Goal: Transaction & Acquisition: Book appointment/travel/reservation

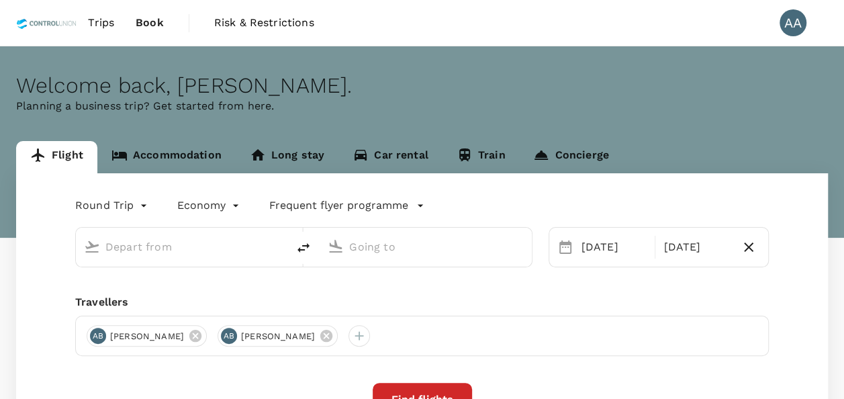
type input "[GEOGRAPHIC_DATA], [GEOGRAPHIC_DATA] (any)"
type input "[GEOGRAPHIC_DATA] Intl (KNO)"
type input "[GEOGRAPHIC_DATA], [GEOGRAPHIC_DATA] (any)"
type input "[GEOGRAPHIC_DATA] Intl (KNO)"
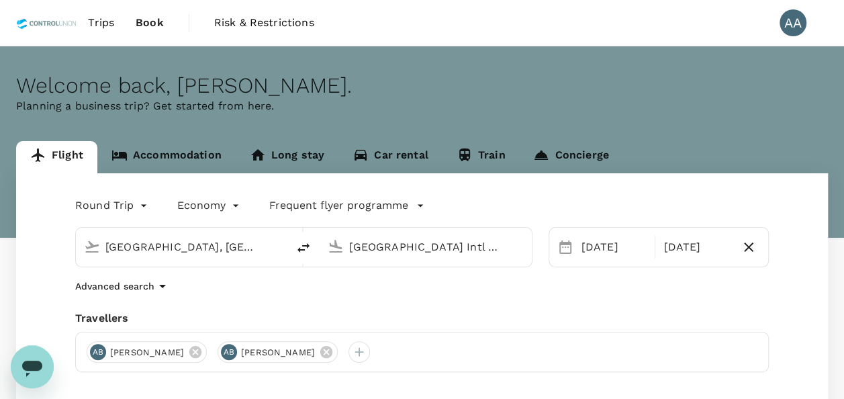
click at [166, 157] on link "Accommodation" at bounding box center [166, 157] width 138 height 32
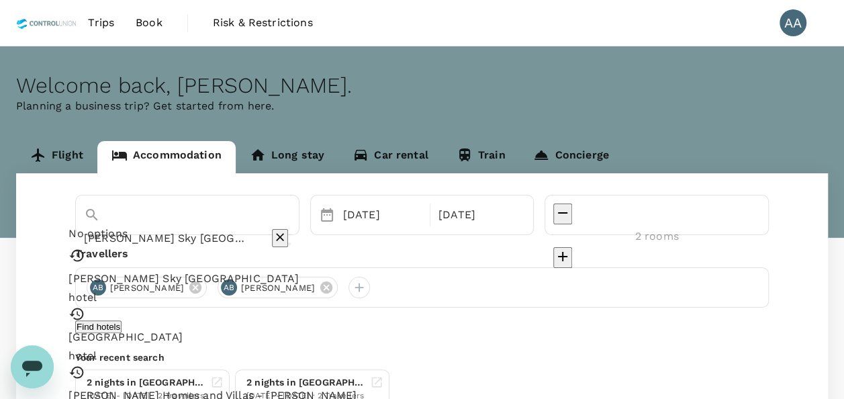
click at [253, 228] on input "[PERSON_NAME] Sky [GEOGRAPHIC_DATA]" at bounding box center [168, 238] width 169 height 21
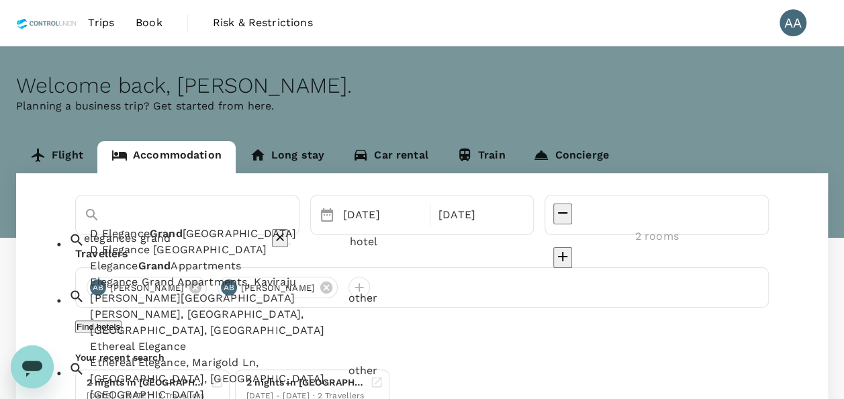
click at [274, 258] on div "D Elegance [GEOGRAPHIC_DATA]" at bounding box center [217, 250] width 254 height 16
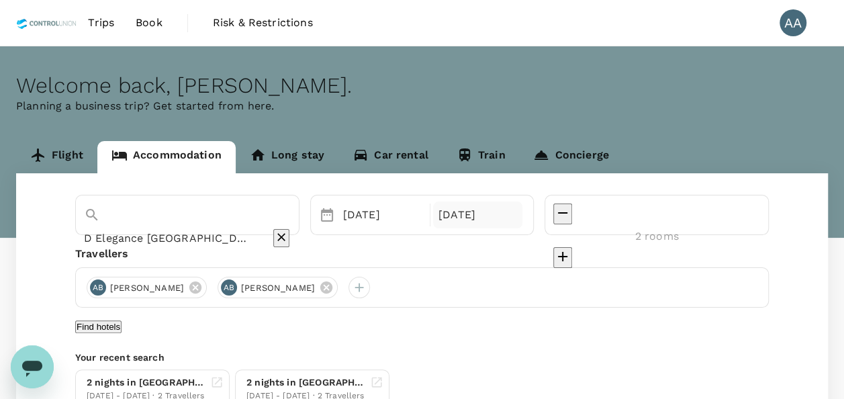
type input "D Elegance [GEOGRAPHIC_DATA]"
click at [522, 222] on div "[DATE]" at bounding box center [477, 214] width 89 height 27
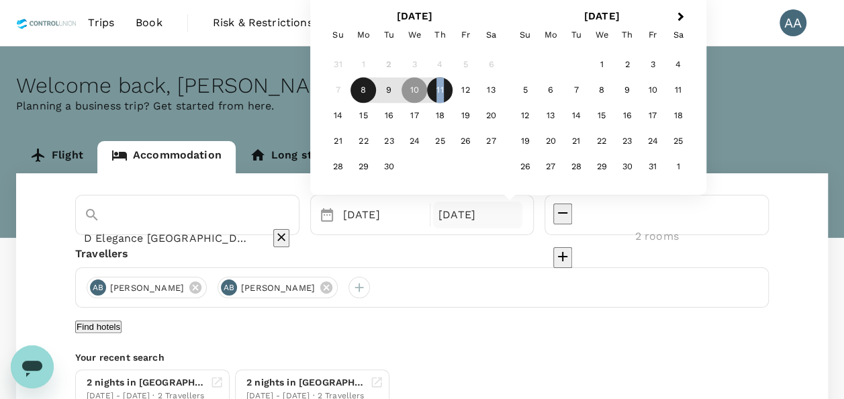
click at [452, 94] on div "11" at bounding box center [440, 91] width 26 height 26
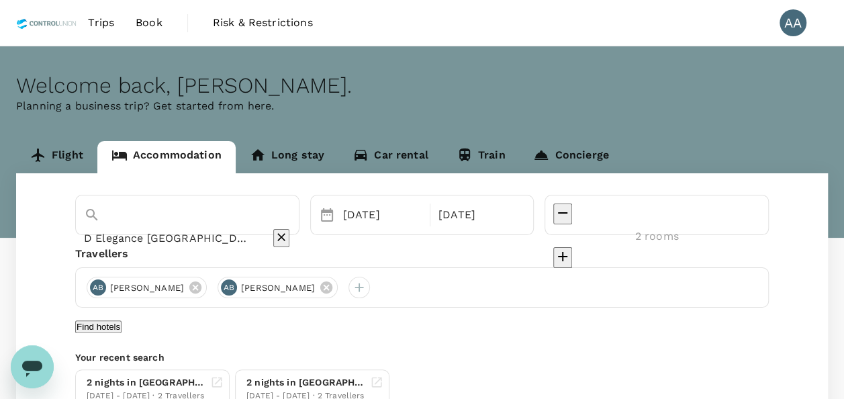
click at [567, 213] on icon "decrease" at bounding box center [562, 212] width 9 height 1
type input "1 room"
click at [334, 289] on icon at bounding box center [326, 287] width 15 height 15
click at [201, 285] on icon at bounding box center [195, 287] width 12 height 12
click at [94, 287] on div at bounding box center [97, 287] width 21 height 21
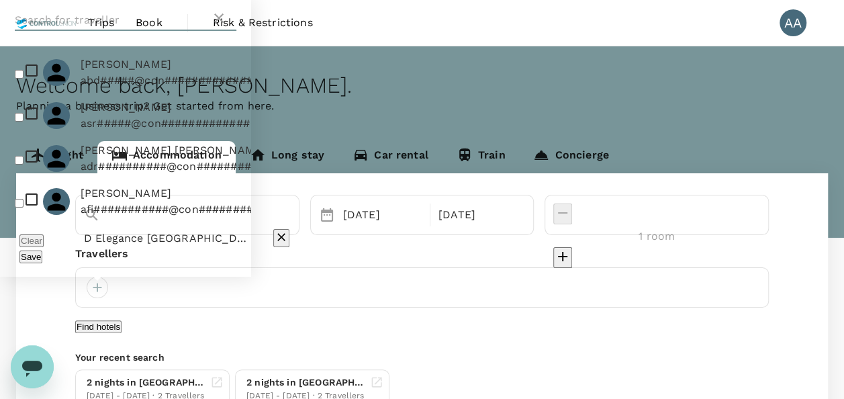
click at [160, 28] on input "text" at bounding box center [113, 19] width 196 height 21
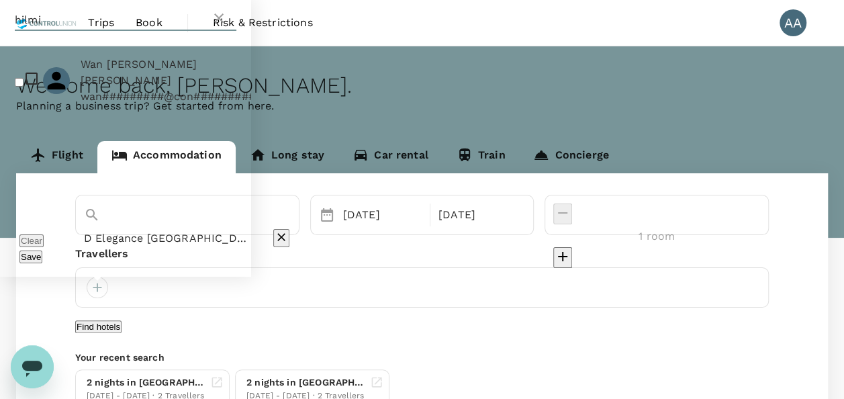
type input "hilmi"
click at [15, 87] on input "checkbox" at bounding box center [19, 82] width 9 height 9
checkbox input "true"
click at [217, 262] on div "Save" at bounding box center [125, 256] width 212 height 16
click at [42, 260] on button "Save" at bounding box center [30, 256] width 23 height 13
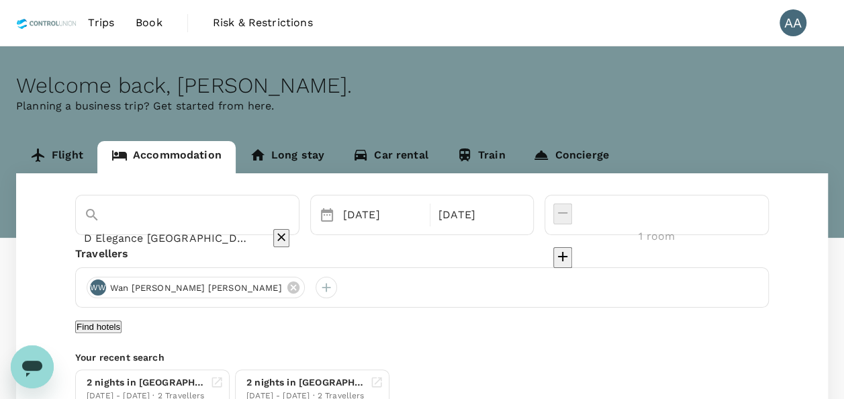
click at [121, 333] on button "Find hotels" at bounding box center [98, 326] width 46 height 13
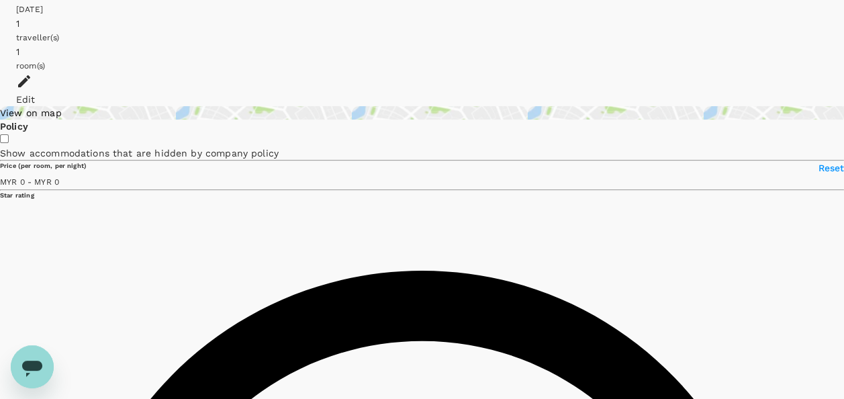
scroll to position [134, 0]
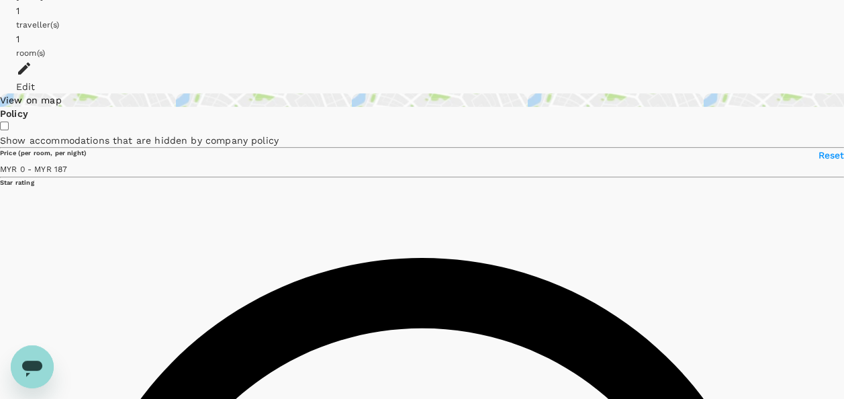
type input "187"
click at [20, 358] on icon "Open messaging window" at bounding box center [32, 366] width 24 height 24
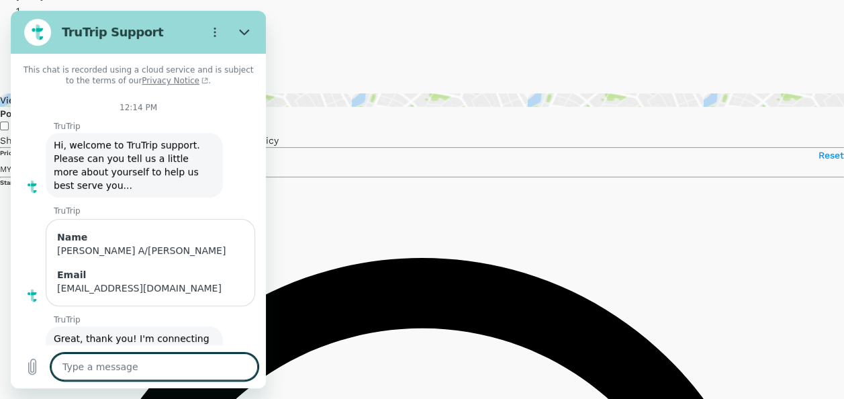
scroll to position [733, 0]
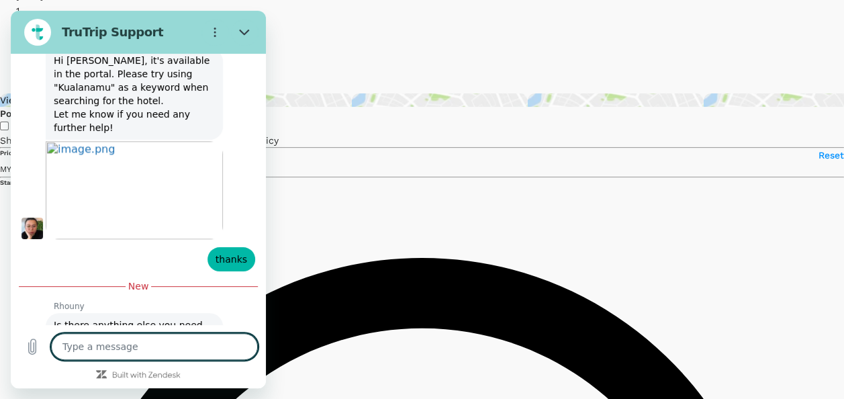
click at [153, 350] on textarea at bounding box center [154, 346] width 207 height 27
type textarea "t"
type textarea "x"
type textarea "th"
type textarea "x"
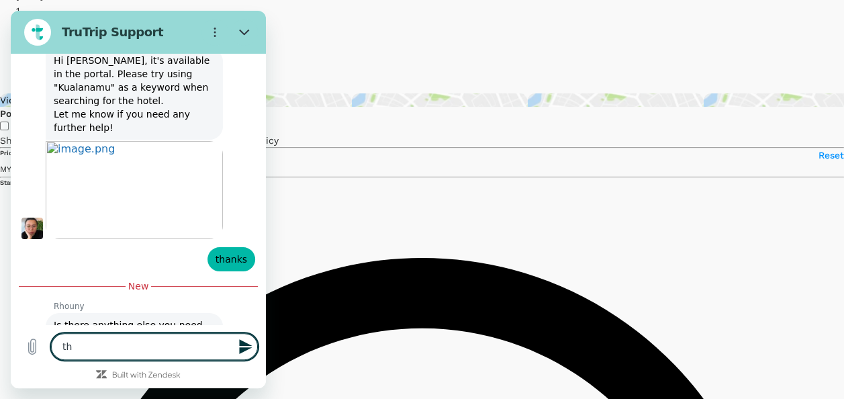
type textarea "tha"
type textarea "x"
type textarea "than"
type textarea "x"
type textarea "thank"
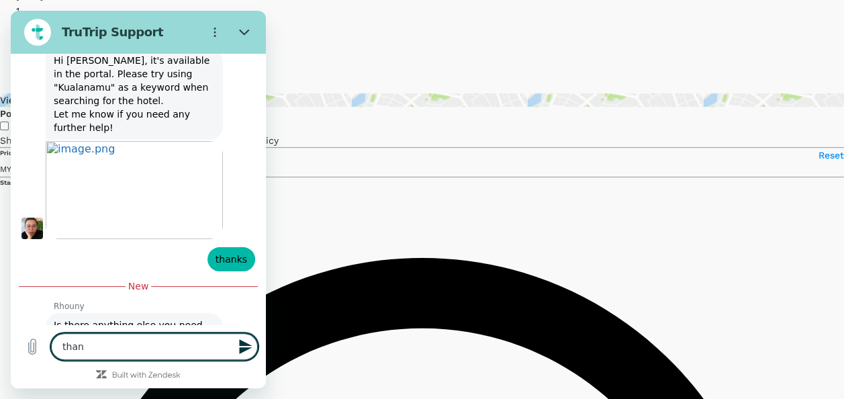
type textarea "x"
type textarea "thanks"
type textarea "x"
type textarea "thanks"
type textarea "x"
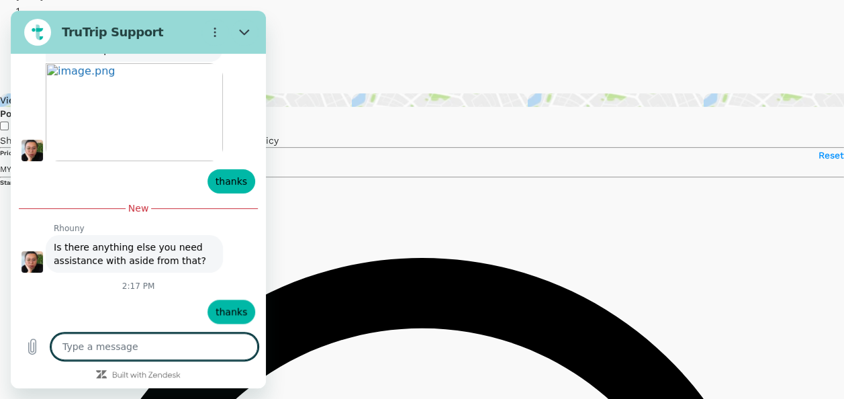
scroll to position [810, 0]
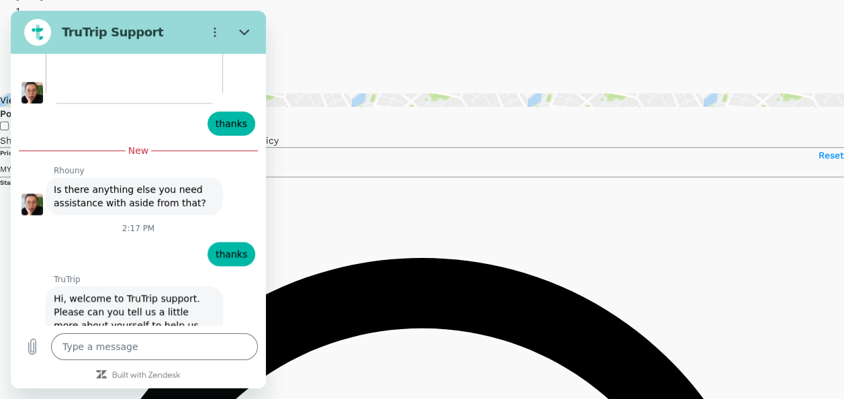
type textarea "x"
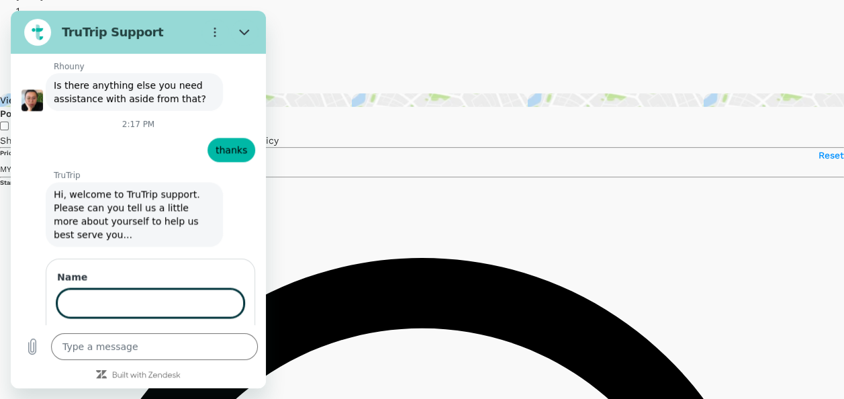
scroll to position [971, 0]
click at [111, 289] on input "Name" at bounding box center [150, 303] width 187 height 28
type input "[PERSON_NAME] A/[PERSON_NAME]"
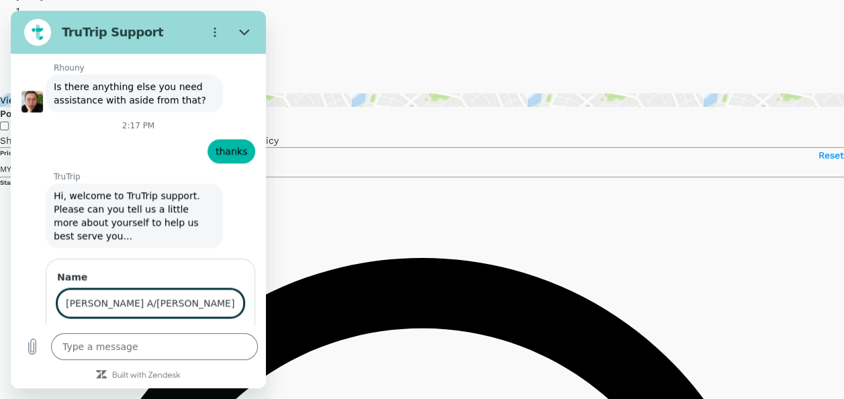
click at [220, 333] on span "Next" at bounding box center [221, 341] width 22 height 16
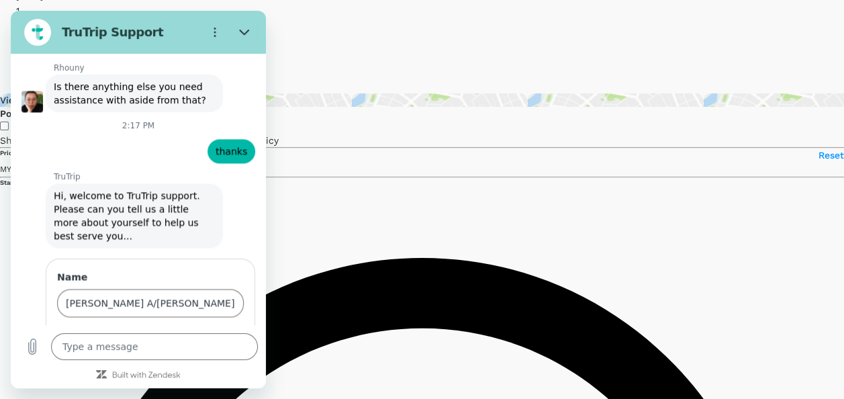
scroll to position [1028, 0]
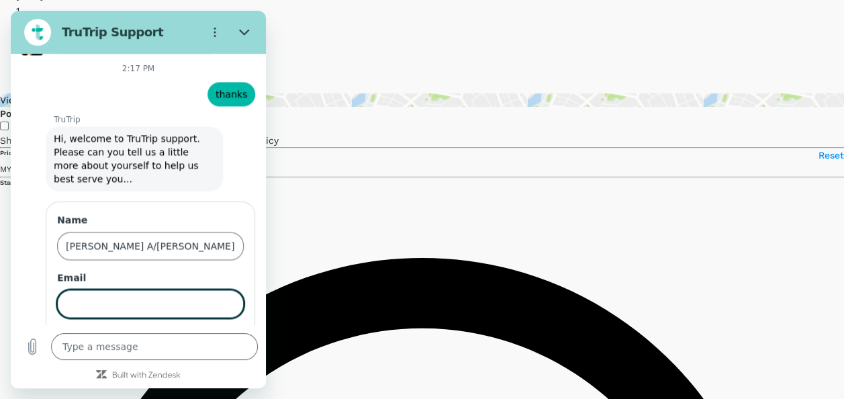
click at [154, 289] on input "Email" at bounding box center [150, 303] width 187 height 28
type input "[EMAIL_ADDRESS][DOMAIN_NAME]"
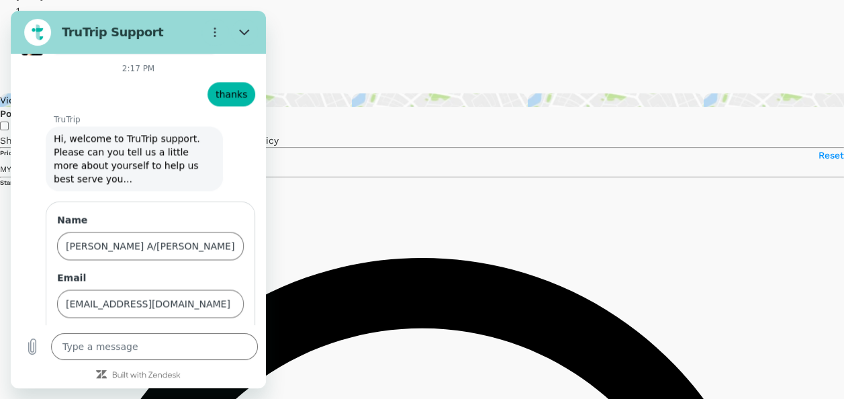
click at [220, 334] on span "Send" at bounding box center [220, 342] width 23 height 16
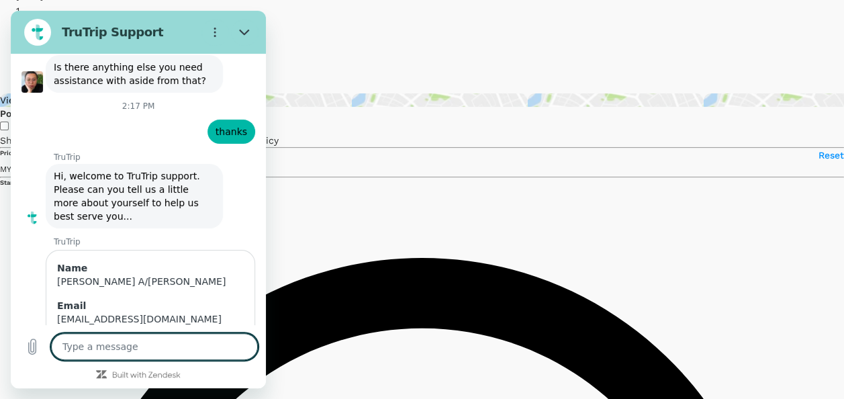
scroll to position [992, 0]
click at [156, 350] on textarea at bounding box center [154, 346] width 207 height 27
type textarea "x"
type textarea "i"
type textarea "x"
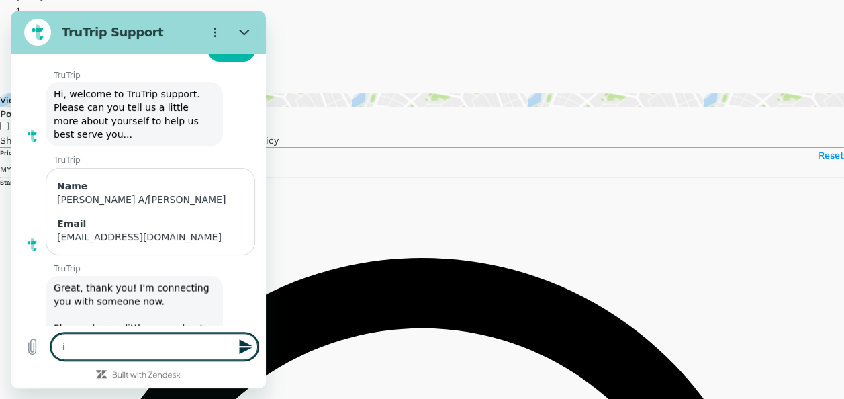
type textarea "in"
type textarea "x"
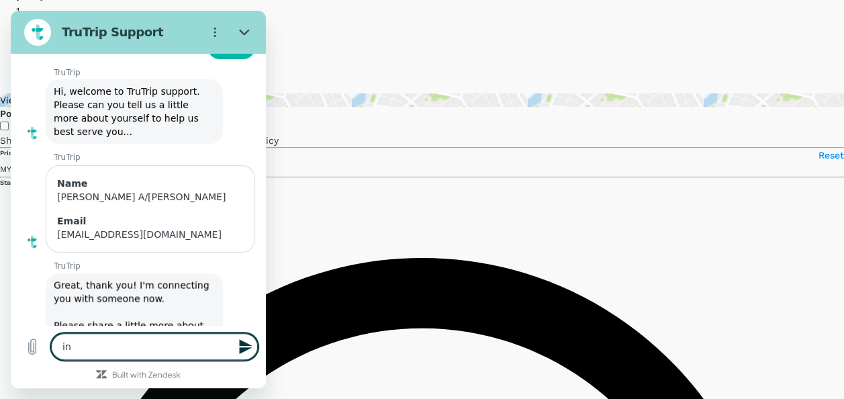
type textarea "i"
type textarea "x"
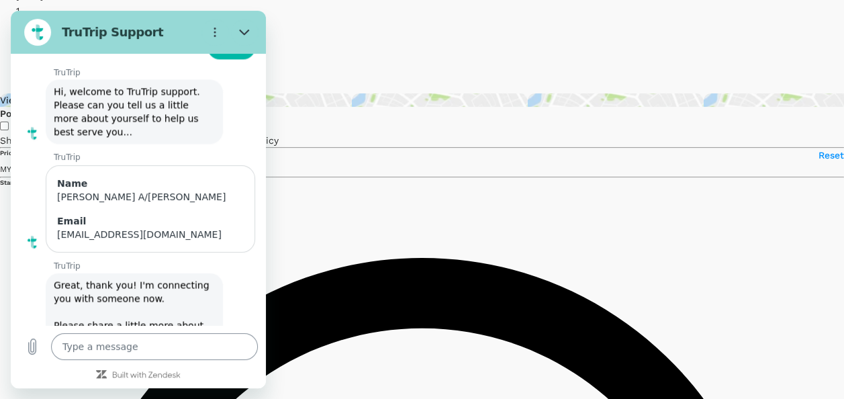
click at [72, 344] on textarea at bounding box center [154, 346] width 207 height 27
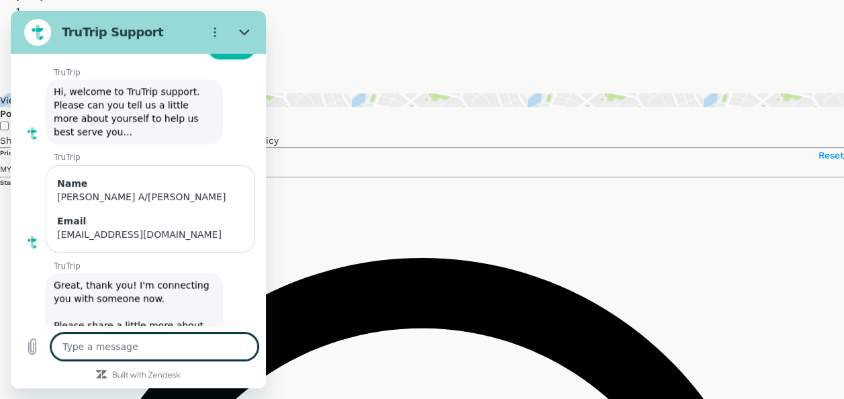
type textarea "n"
type textarea "x"
type textarea "ne"
type textarea "x"
type textarea "nee"
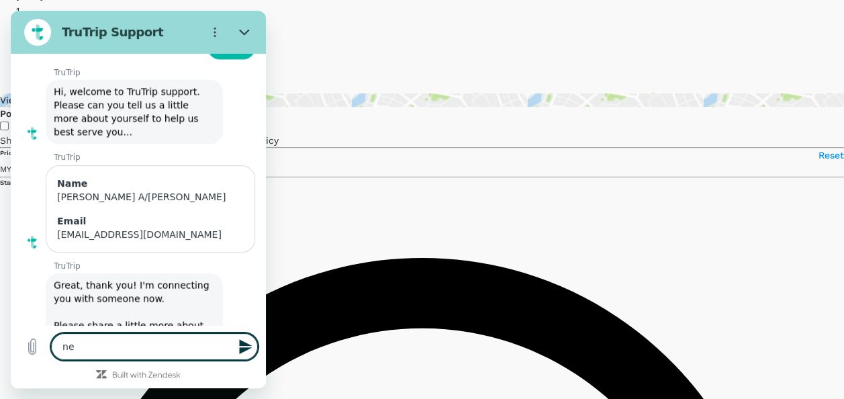
type textarea "x"
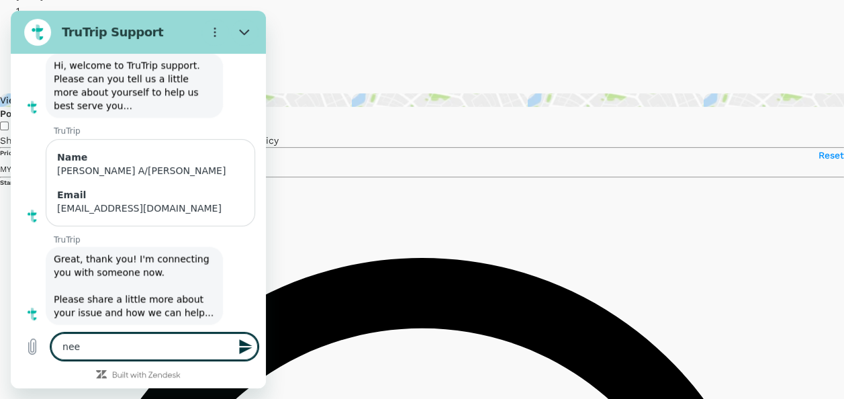
scroll to position [1101, 0]
type textarea "need"
type textarea "x"
type textarea "need"
type textarea "x"
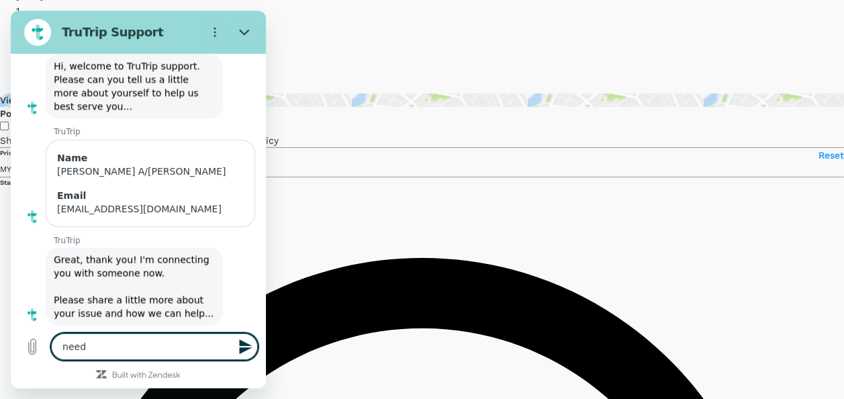
type textarea "need b"
type textarea "x"
type textarea "need bo"
type textarea "x"
type textarea "need boo"
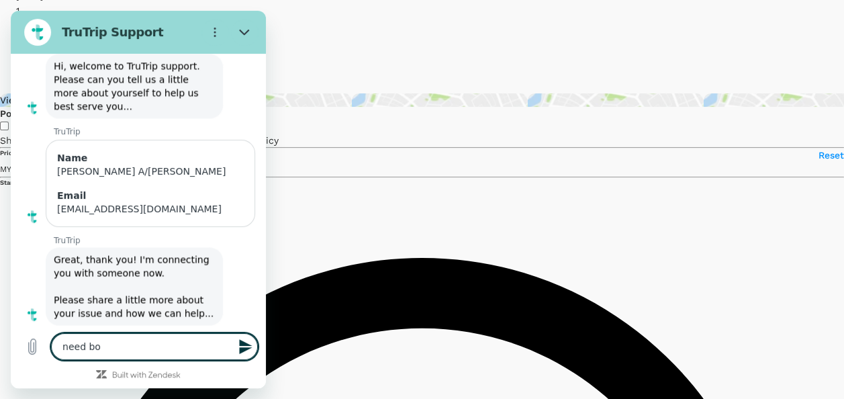
type textarea "x"
type textarea "need book"
type textarea "x"
type textarea "need booki"
type textarea "x"
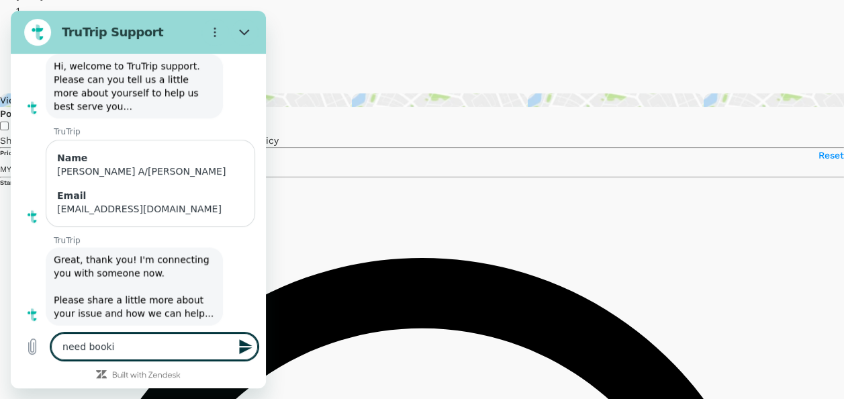
type textarea "need bookin"
type textarea "x"
type textarea "need booking"
type textarea "x"
type textarea "need booking"
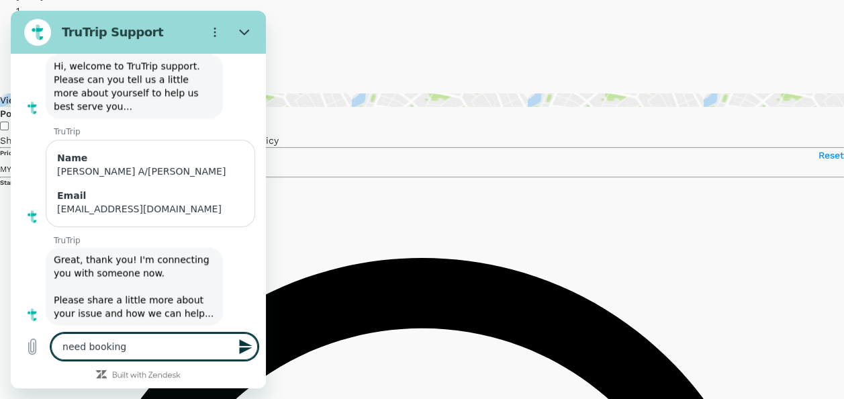
type textarea "x"
type textarea "need booking f"
type textarea "x"
type textarea "need booking fo"
type textarea "x"
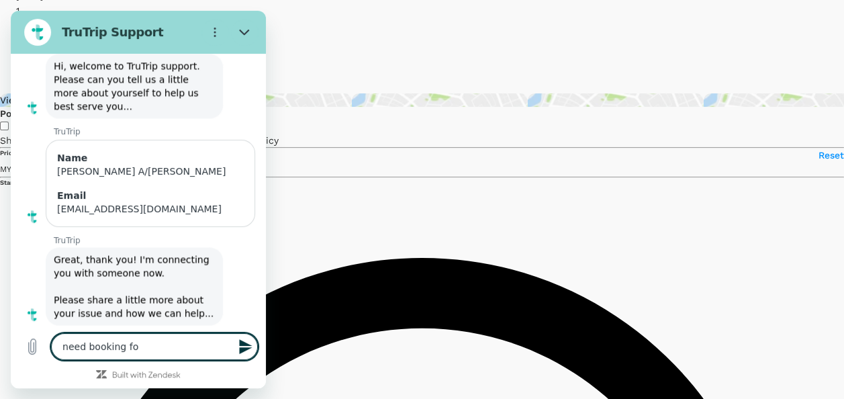
type textarea "need booking for"
type textarea "x"
type textarea "need booking for"
type textarea "x"
type textarea "need booking for D"
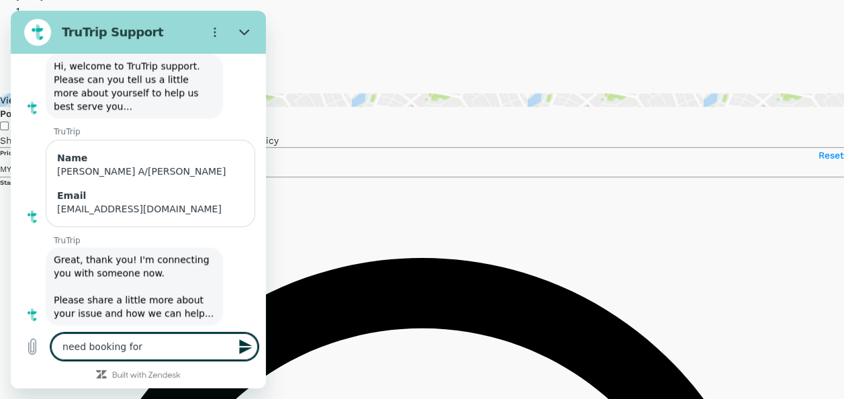
type textarea "x"
type textarea "need booking for D"
type textarea "x"
type textarea "need booking for D E"
type textarea "x"
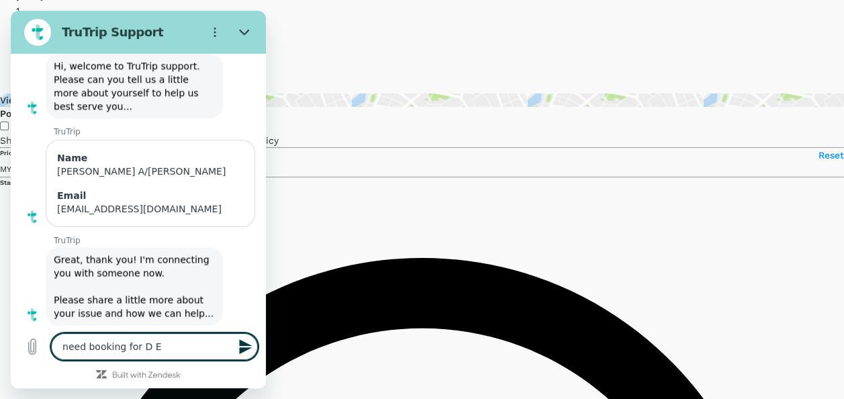
type textarea "need booking for D El"
type textarea "x"
type textarea "need booking for D Ele"
type textarea "x"
type textarea "need booking for D Eleg"
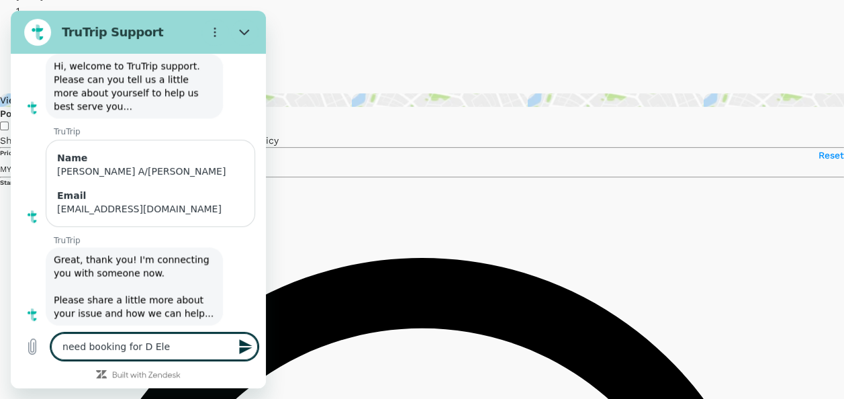
type textarea "x"
type textarea "need booking for D Elega"
type textarea "x"
type textarea "need booking for D Elegan"
type textarea "x"
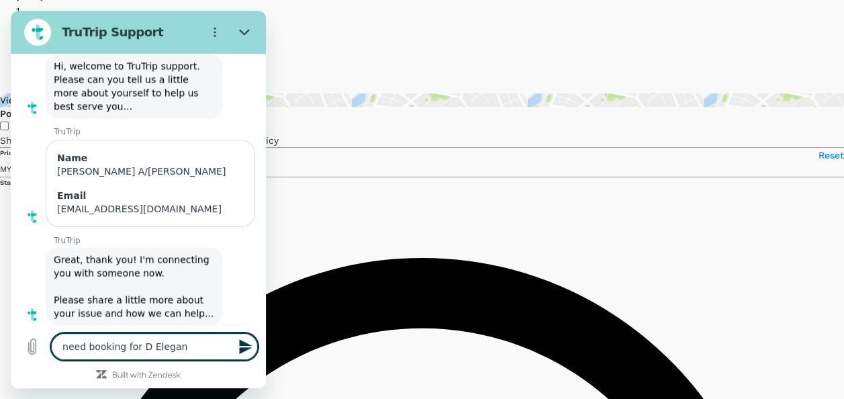
type textarea "need booking for D Eleganc"
type textarea "x"
type textarea "need booking for D Elegance"
type textarea "x"
type textarea "need booking for D Elegance"
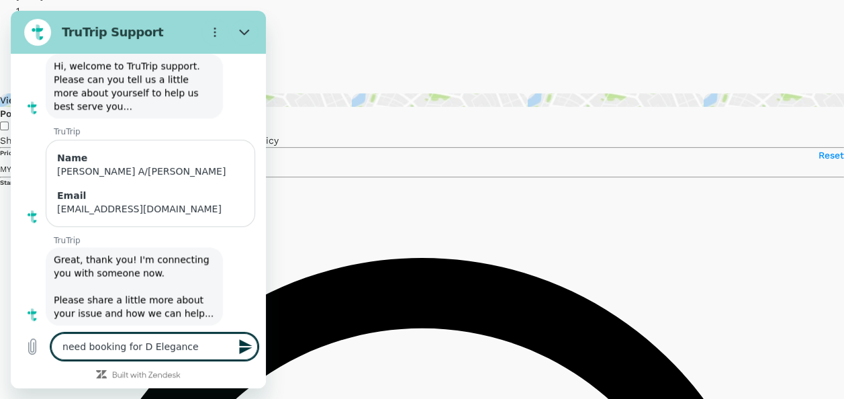
type textarea "x"
type textarea "need booking for D Elegance G"
type textarea "x"
type textarea "need booking for D Elegance Gr"
type textarea "x"
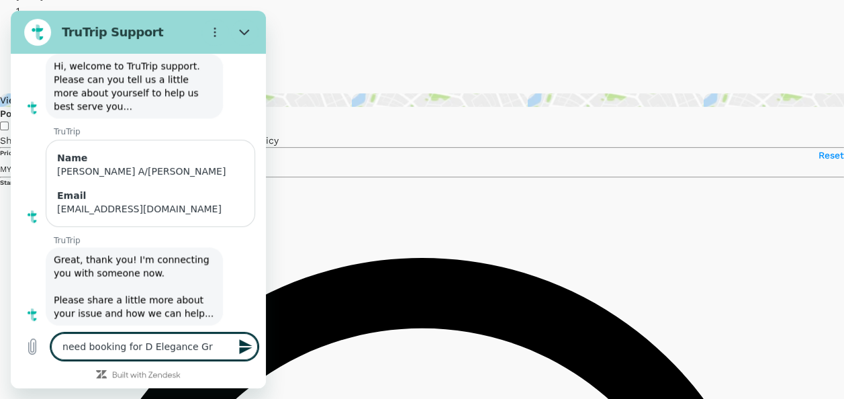
type textarea "need booking for D Elegance Gra"
type textarea "x"
type textarea "need booking for D Elegance Gran"
type textarea "x"
type textarea "need booking for D Elegance Grand"
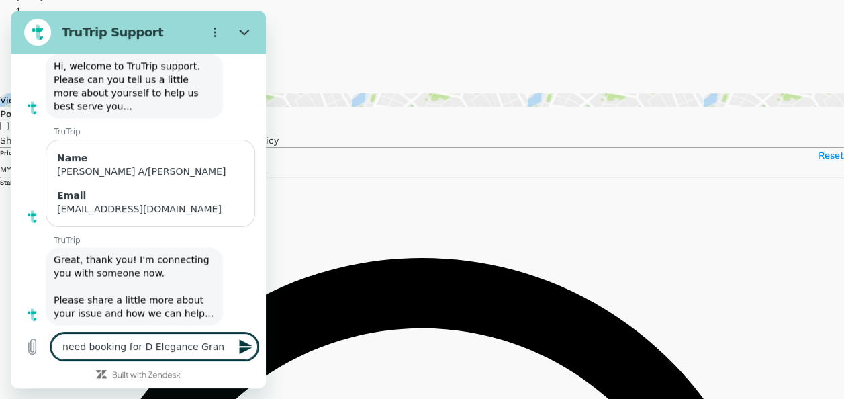
type textarea "x"
type textarea "need booking for D Elegance Grand"
type textarea "x"
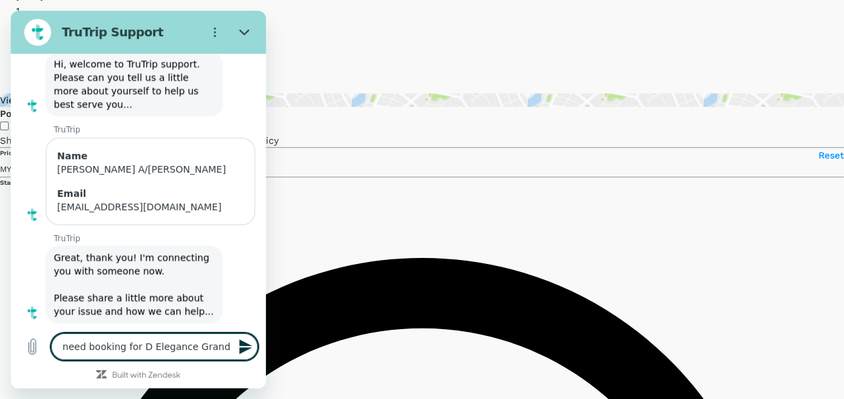
type textarea "need booking for D Elegance Grand B"
type textarea "x"
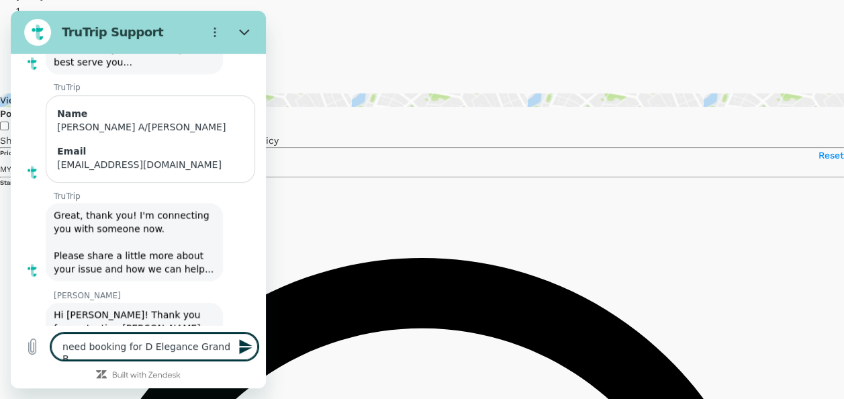
type textarea "need booking for D Elegance Grand Ba"
type textarea "x"
type textarea "need booking for D Elegance Grand Ban"
type textarea "x"
type textarea "need booking for D Elegance Grand Band"
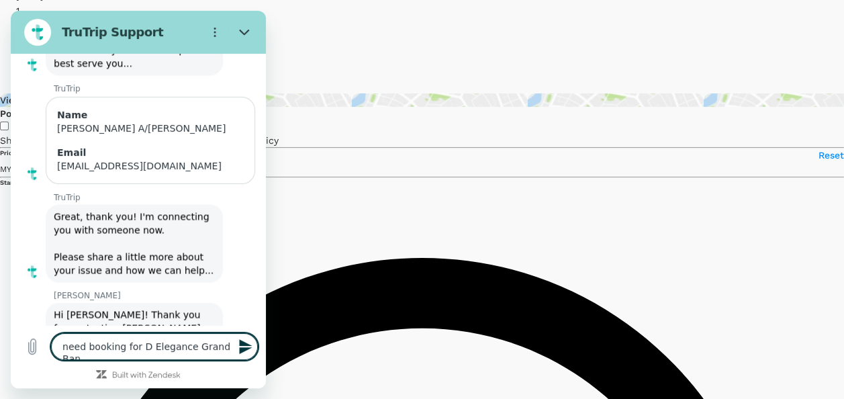
type textarea "x"
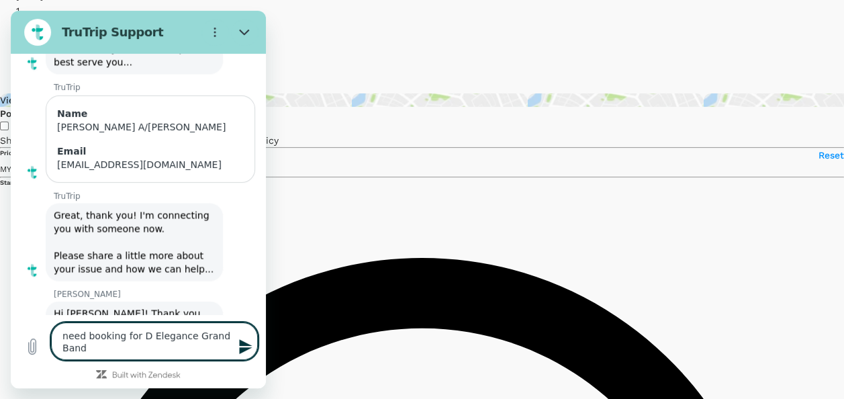
type textarea "need booking for D Elegance Grand Banda"
type textarea "x"
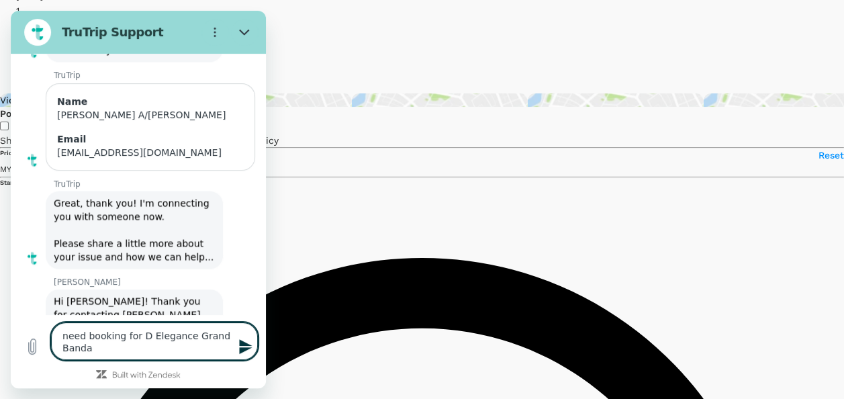
type textarea "need booking for D Elegance Grand Bandar"
type textarea "x"
type textarea "need booking for D Elegance Grand Bandar"
type textarea "x"
type textarea "need booking for D Elegance Grand Bandar S"
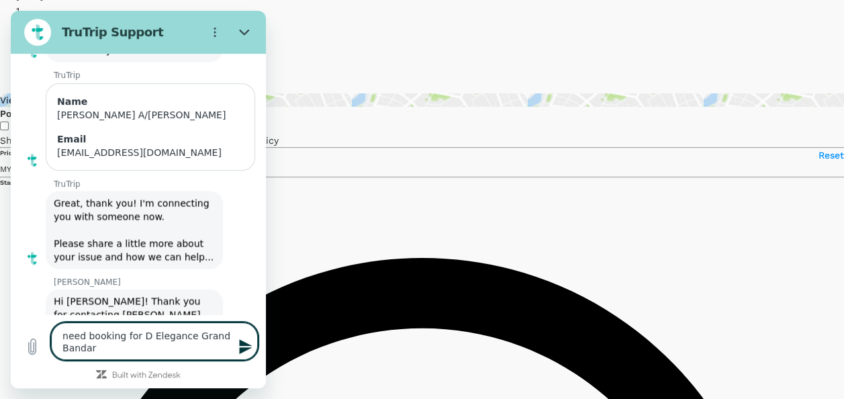
type textarea "x"
type textarea "need booking for D Elegance [GEOGRAPHIC_DATA]"
type textarea "x"
type textarea "need booking for D Elegance Grand Bandar Ser"
type textarea "x"
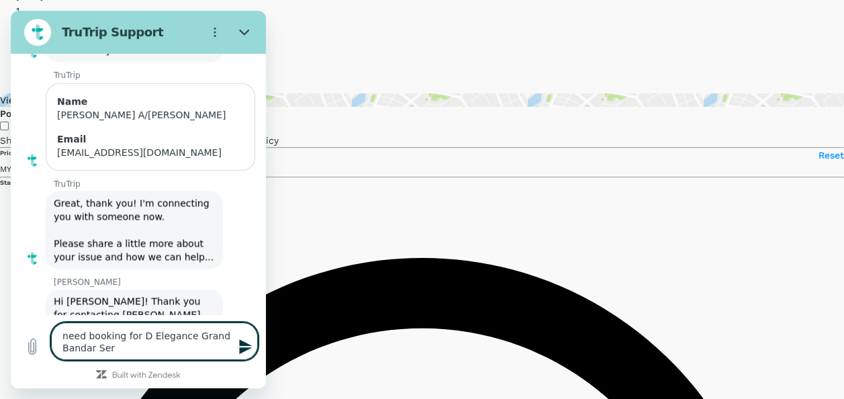
type textarea "need booking for D Elegance Grand Bandar Seri"
type textarea "x"
type textarea "need booking for D Elegance Grand Bandar Seri"
type textarea "x"
type textarea "need booking for D Elegance Grand Bandar Seri A"
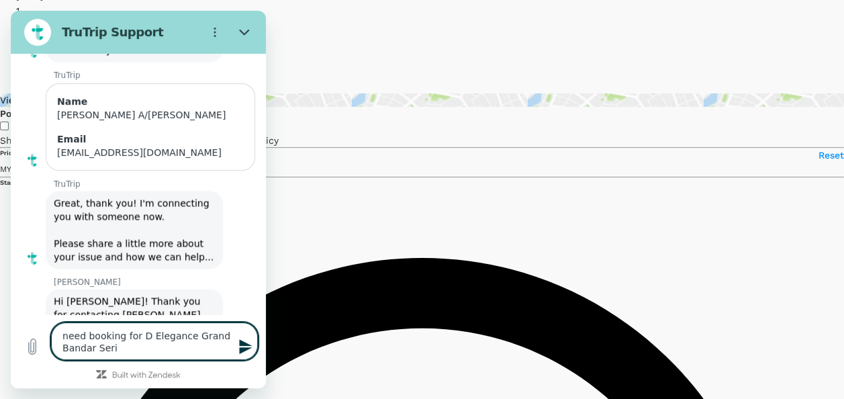
type textarea "x"
type textarea "need booking for D Elegance [GEOGRAPHIC_DATA]"
type textarea "x"
type textarea "need booking for D Elegance [GEOGRAPHIC_DATA]"
type textarea "x"
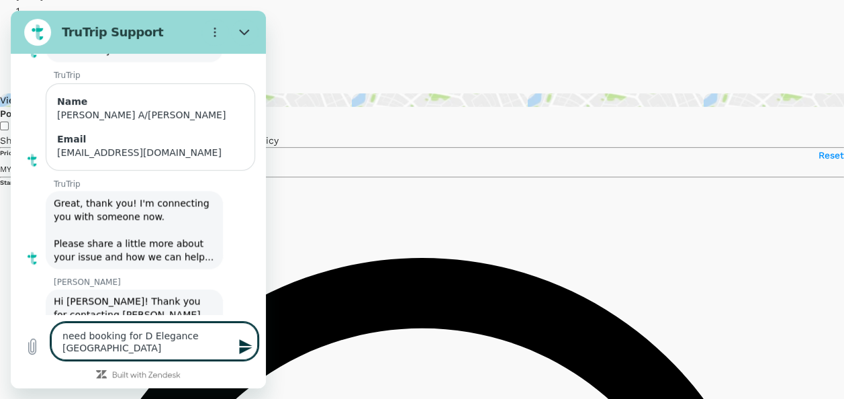
type textarea "need booking for D Elegance [GEOGRAPHIC_DATA]"
type textarea "x"
type textarea "need booking for D Elegance [GEOGRAPHIC_DATA]"
type textarea "x"
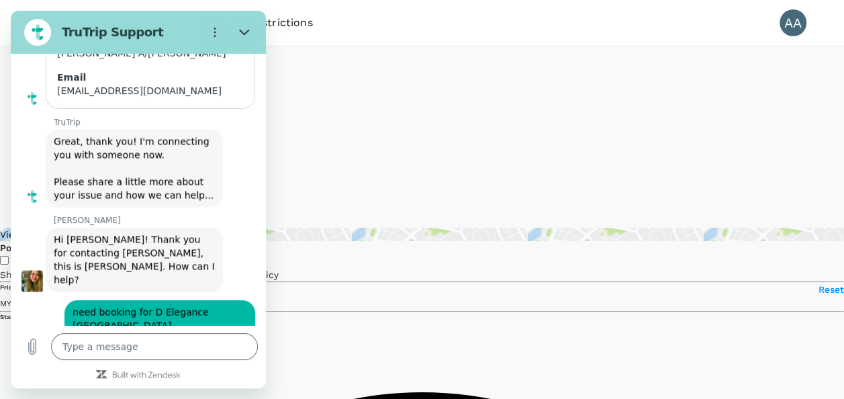
scroll to position [1218, 0]
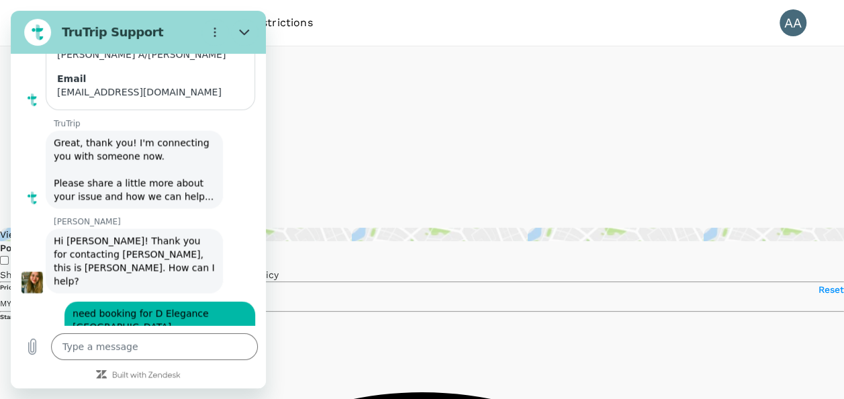
type textarea "x"
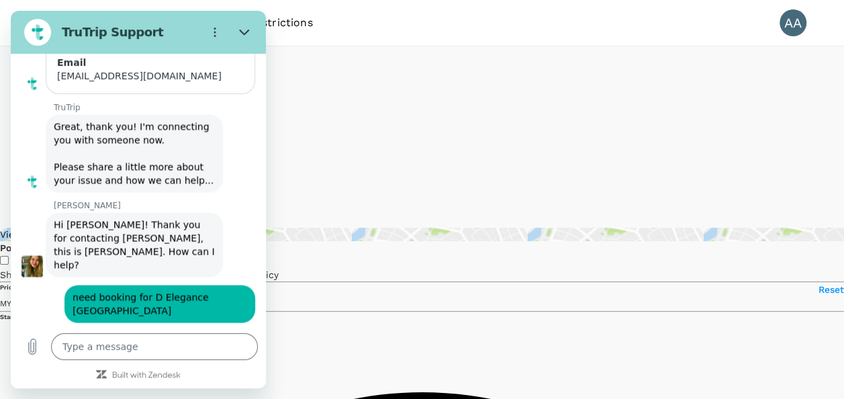
scroll to position [1236, 0]
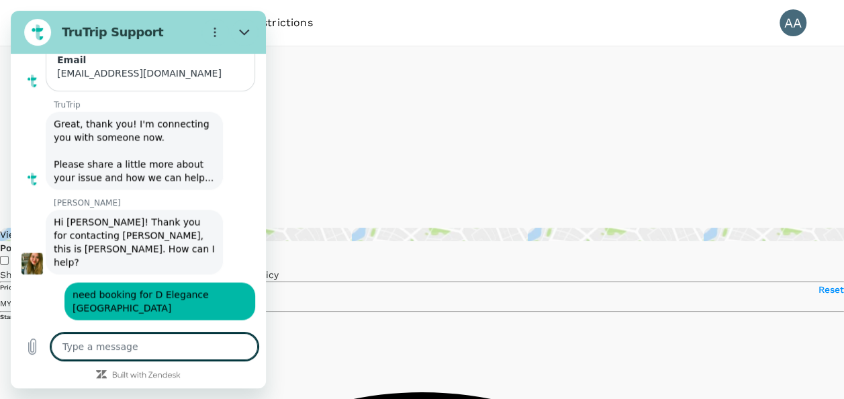
click at [179, 341] on textarea at bounding box center [154, 346] width 207 height 27
type textarea "8"
type textarea "x"
type textarea "8/"
type textarea "x"
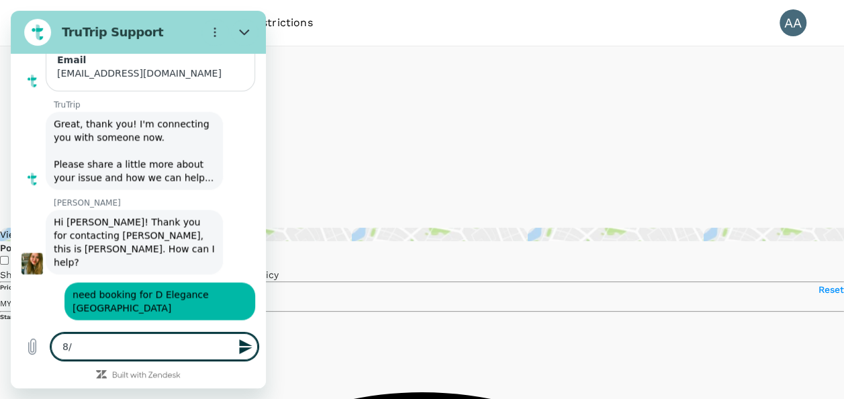
type textarea "8/9"
type textarea "x"
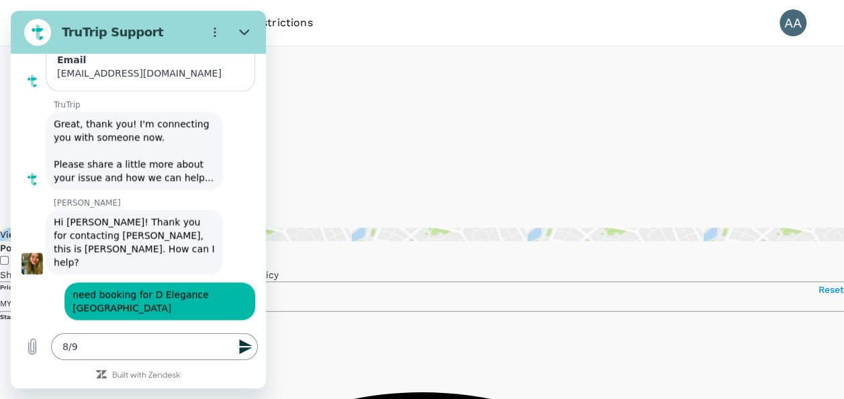
click at [179, 341] on textarea "8/9" at bounding box center [154, 346] width 207 height 27
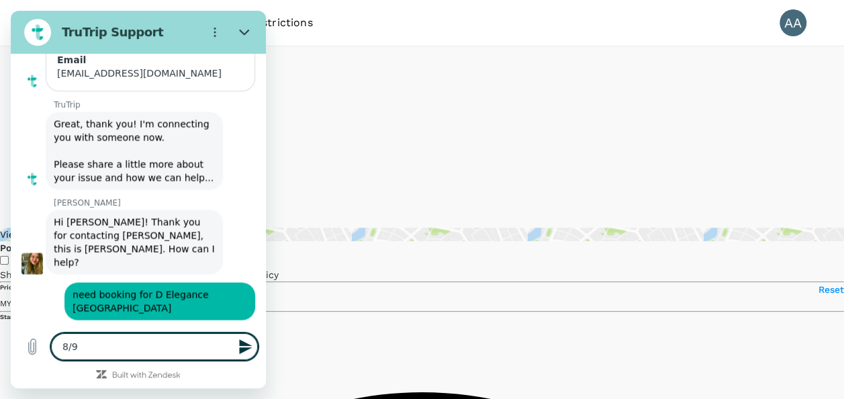
type textarea "8/9"
type textarea "x"
type textarea "8/9 -"
type textarea "x"
type textarea "8/9 -"
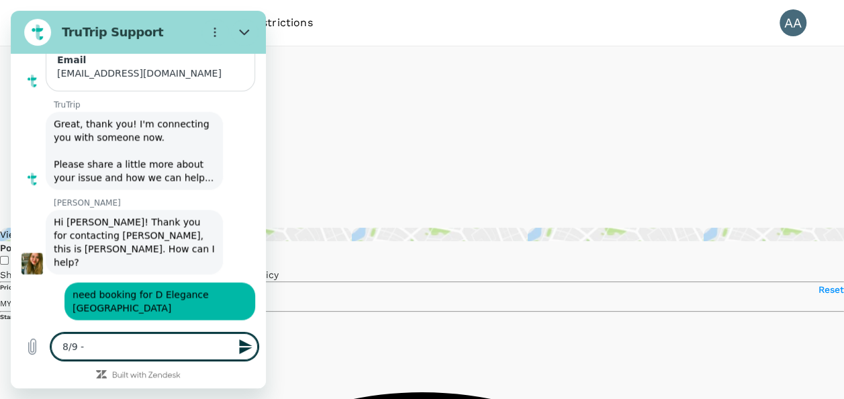
type textarea "x"
type textarea "8/9 - 1"
type textarea "x"
type textarea "8/9 - 11"
type textarea "x"
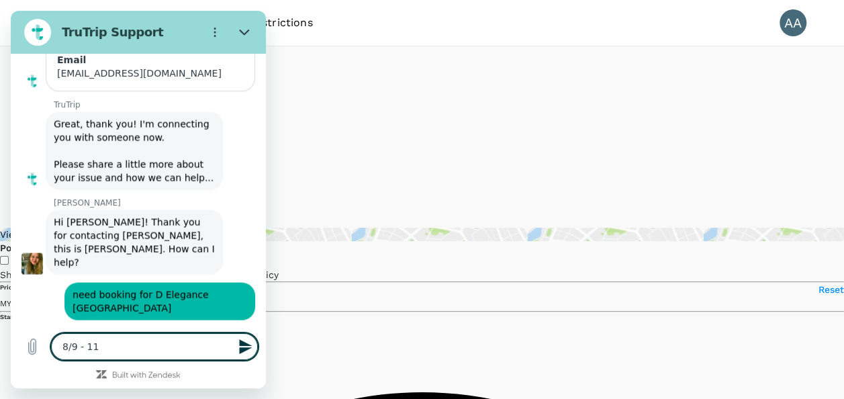
type textarea "8/9 - 11/"
type textarea "x"
type textarea "8/9 - 11/9"
type textarea "x"
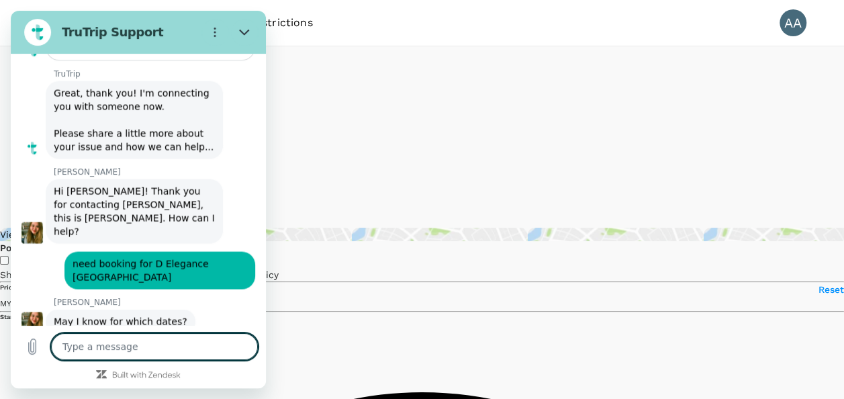
type textarea "x"
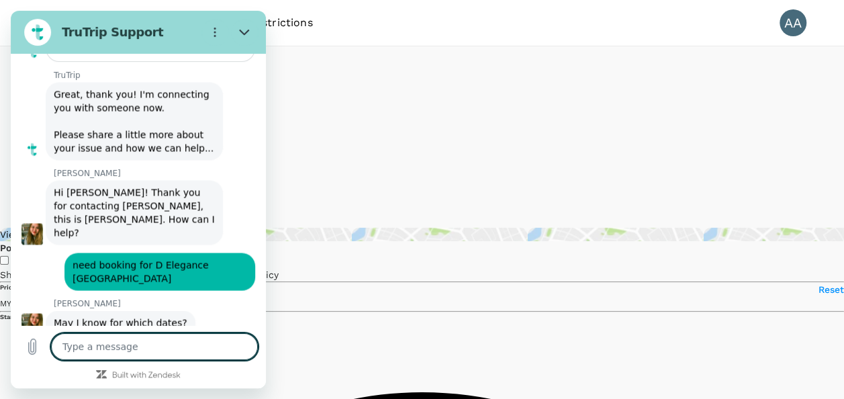
scroll to position [1269, 0]
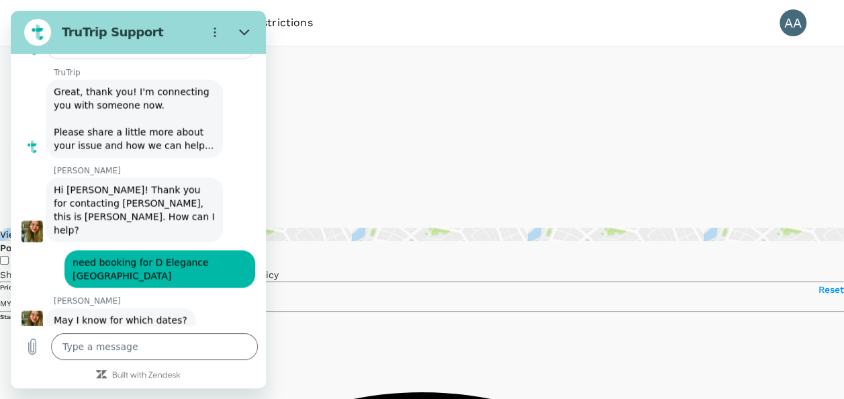
type input "187"
type textarea "x"
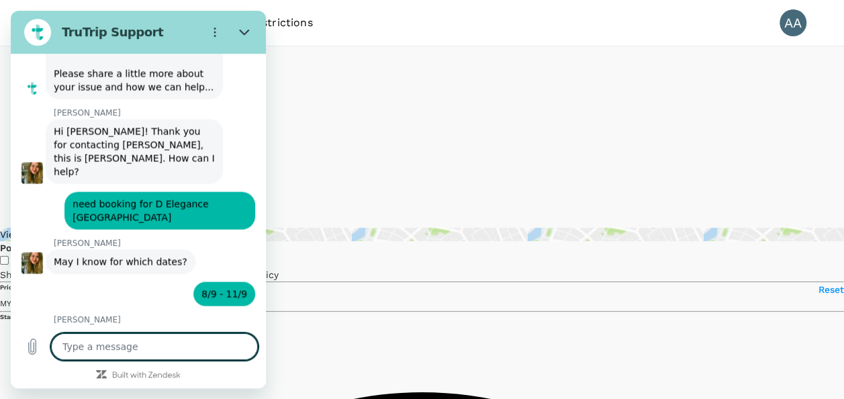
click at [106, 348] on textarea at bounding box center [154, 346] width 207 height 27
type textarea "o"
type textarea "x"
type textarea "oi"
type textarea "x"
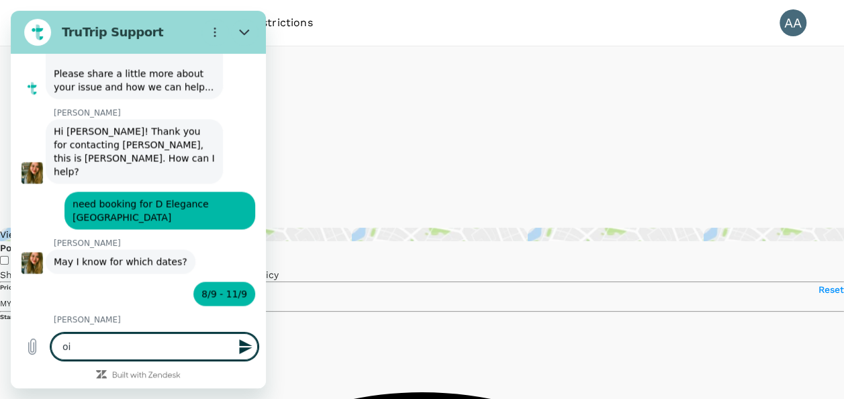
type textarea "oik"
type textarea "x"
type textarea "oi"
type textarea "x"
type textarea "o"
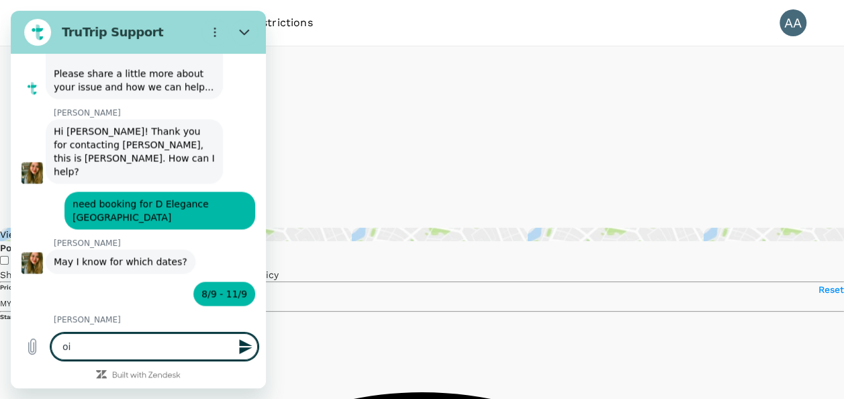
type textarea "x"
type textarea "ok"
type textarea "x"
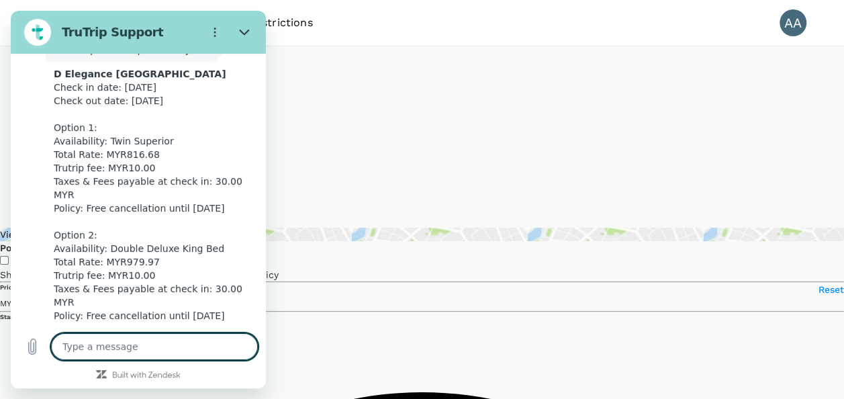
scroll to position [1731, 0]
type textarea "x"
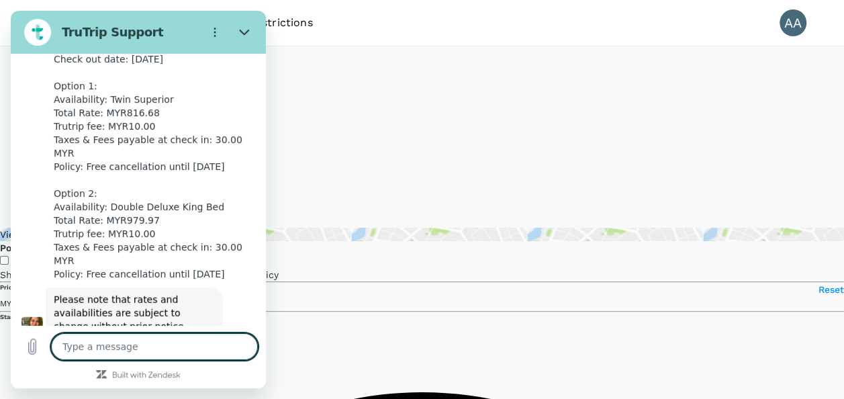
scroll to position [1776, 0]
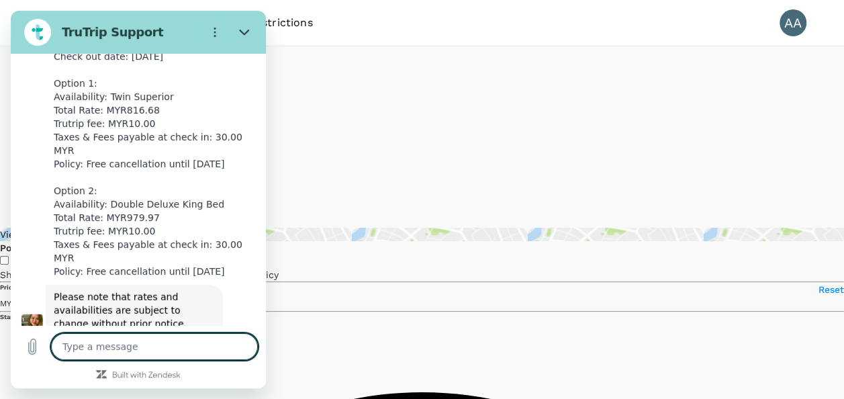
type input "187"
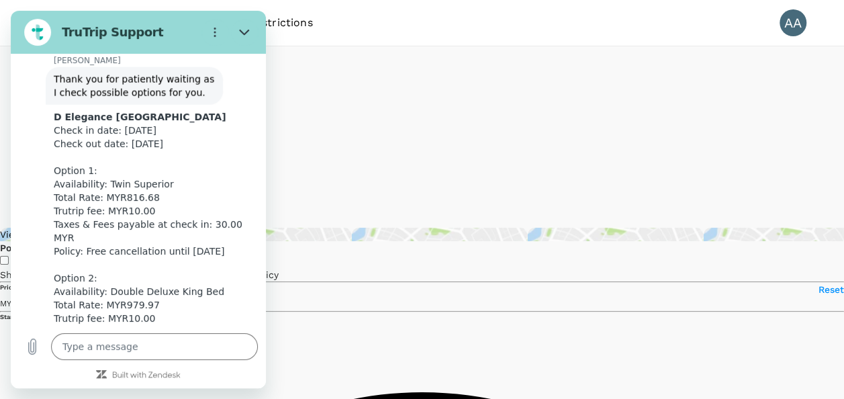
scroll to position [1709, 0]
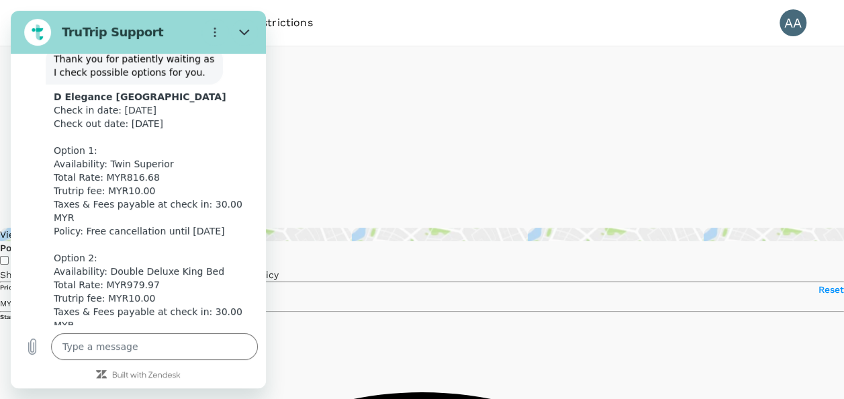
type input "347.87"
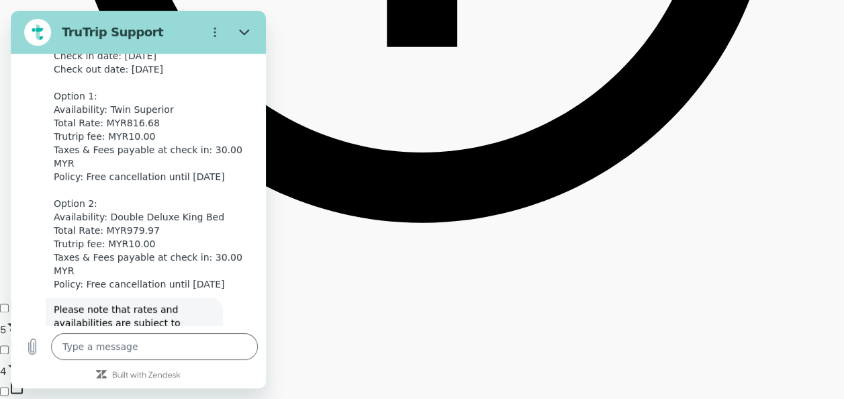
scroll to position [1776, 0]
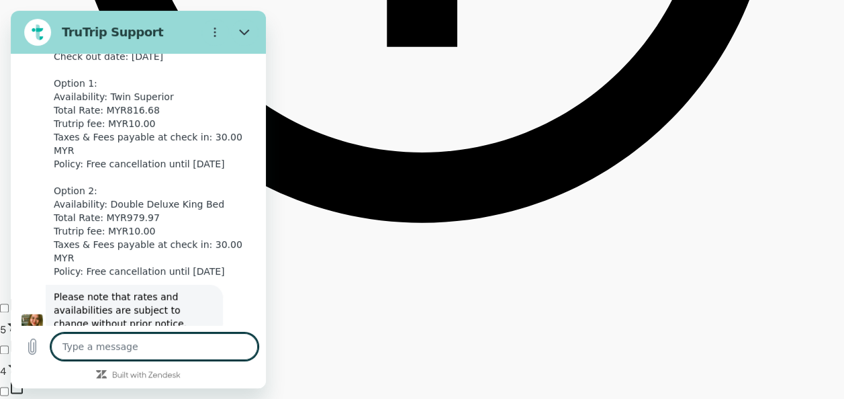
click at [106, 346] on textarea at bounding box center [154, 346] width 207 height 27
type textarea "p"
type textarea "x"
type textarea "pl"
type textarea "x"
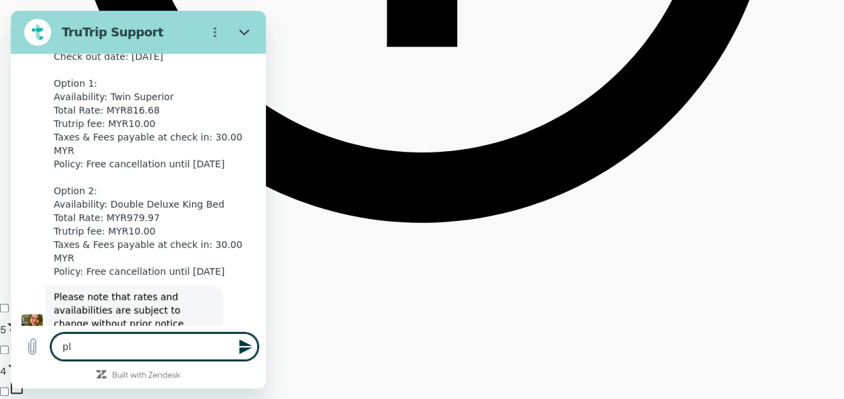
type textarea "ple"
type textarea "x"
type textarea "plea"
type textarea "x"
type textarea "pleas"
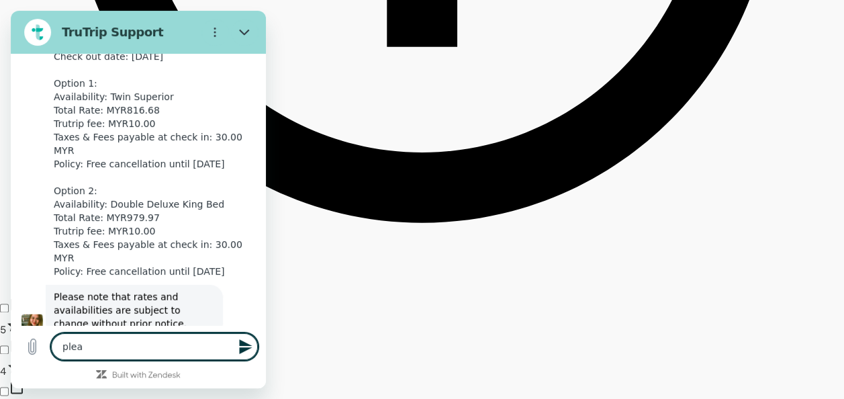
type textarea "x"
type textarea "please"
type textarea "x"
type textarea "please"
type textarea "x"
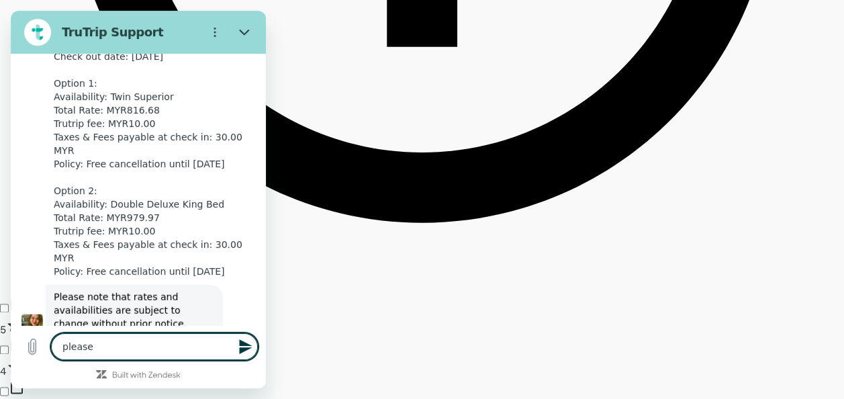
type textarea "please w"
type textarea "x"
type textarea "please wa"
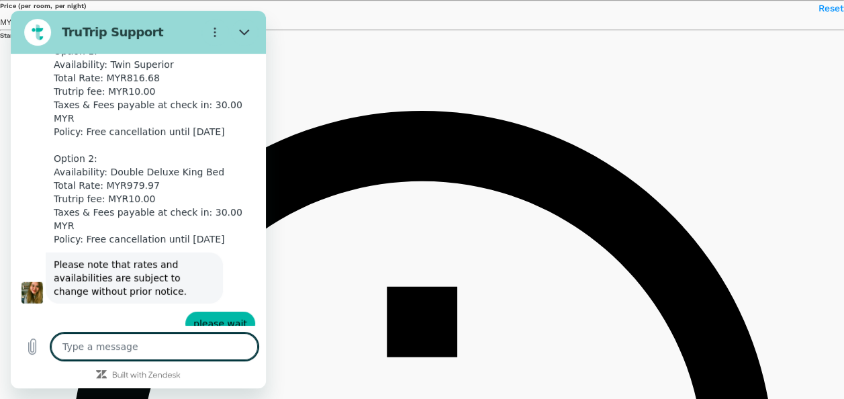
scroll to position [200, 0]
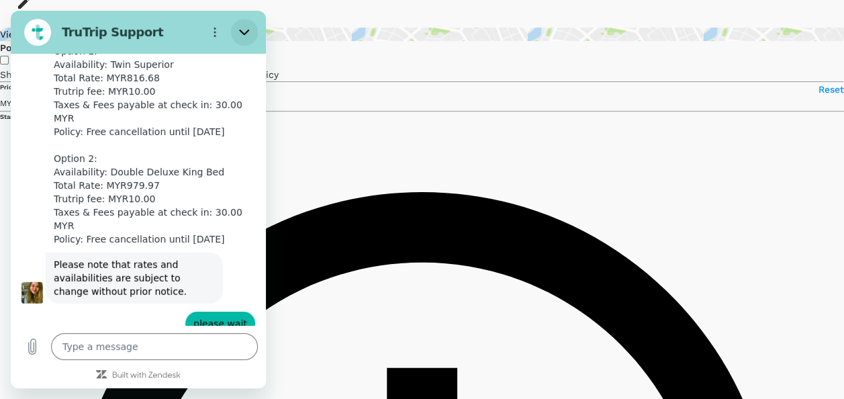
click at [243, 34] on icon "Close" at bounding box center [244, 32] width 11 height 11
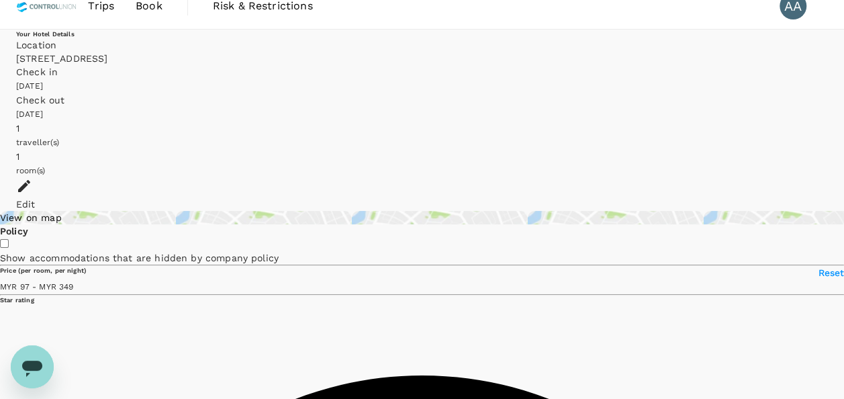
scroll to position [0, 0]
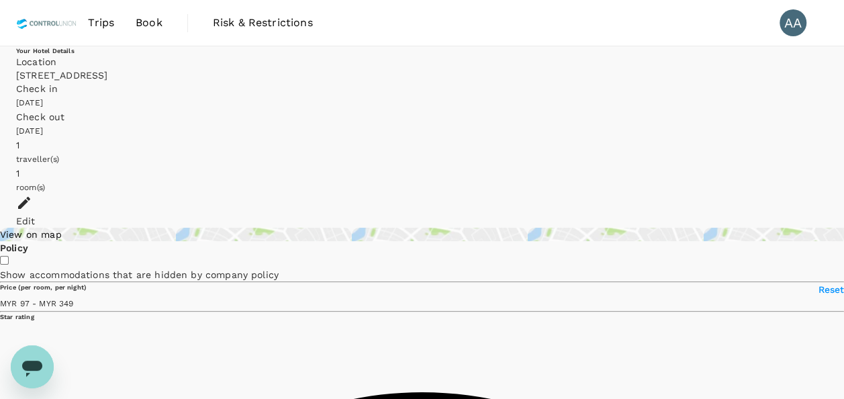
click at [145, 24] on span "Book" at bounding box center [149, 23] width 27 height 16
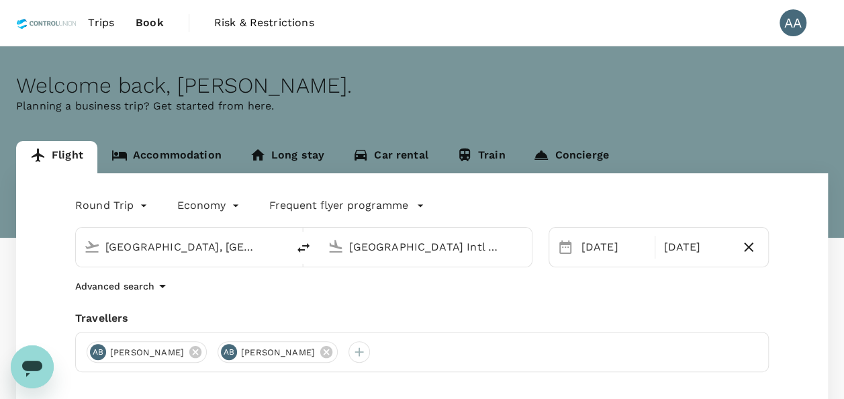
click at [104, 19] on span "Trips" at bounding box center [101, 23] width 26 height 16
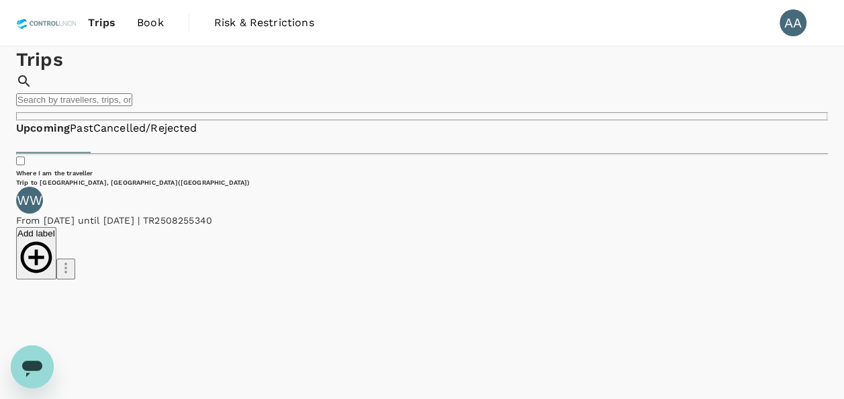
click at [93, 136] on link "Past" at bounding box center [81, 128] width 23 height 15
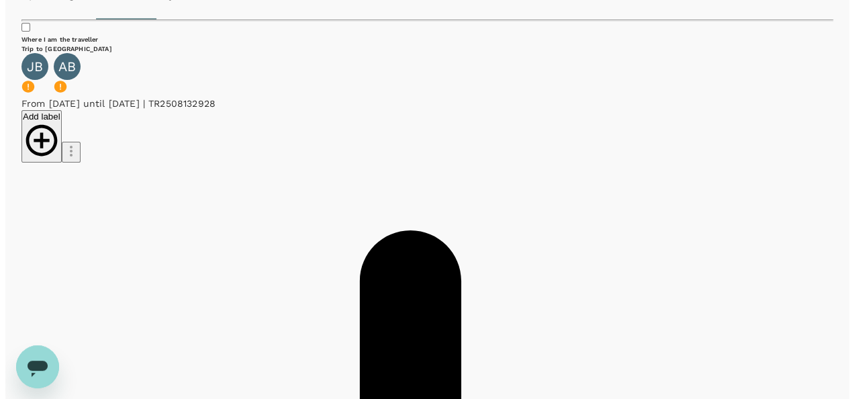
scroll to position [134, 0]
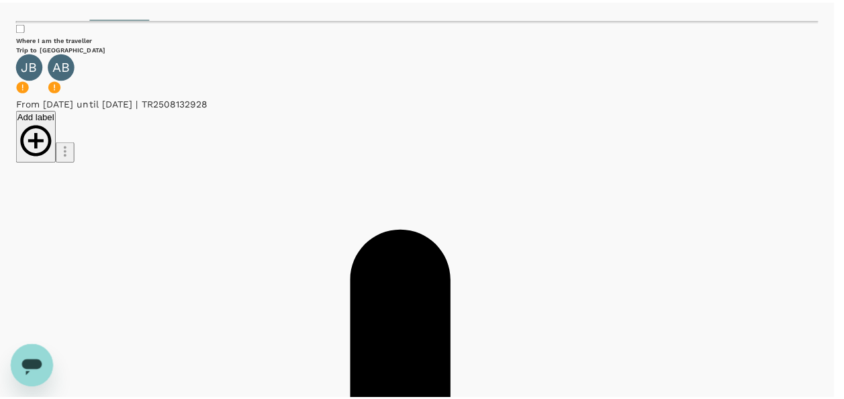
scroll to position [0, 0]
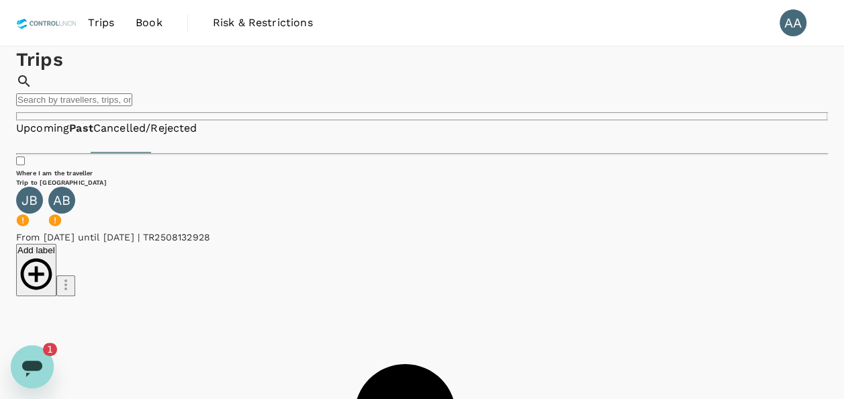
click at [111, 19] on span "Trips" at bounding box center [101, 23] width 26 height 16
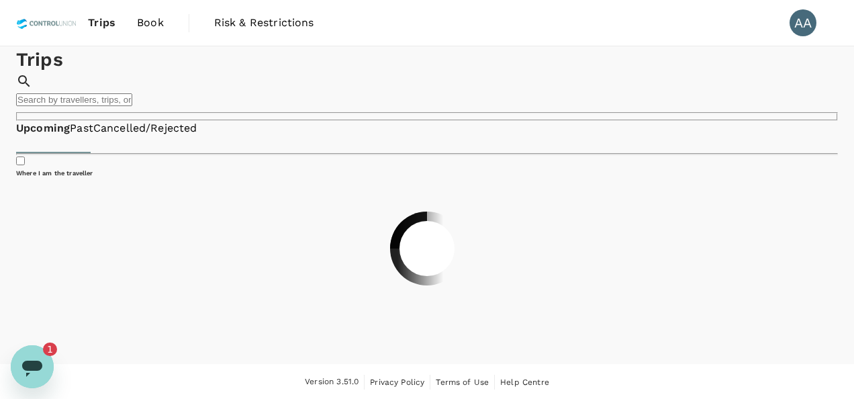
click at [44, 367] on div "Open messaging window, 1 unread message" at bounding box center [32, 366] width 40 height 40
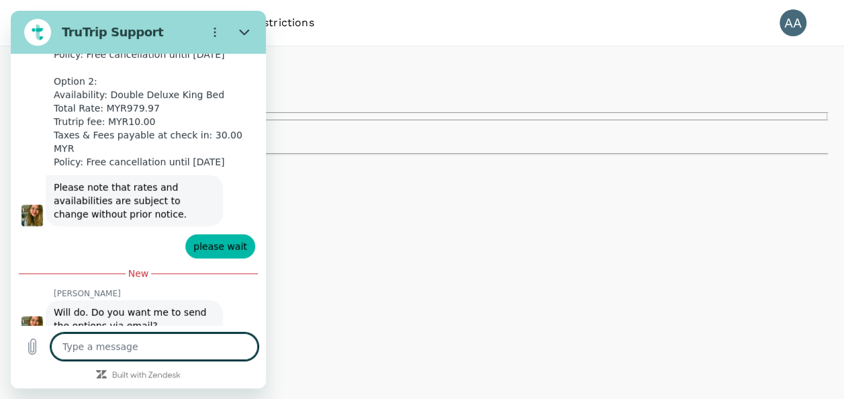
scroll to position [1866, 0]
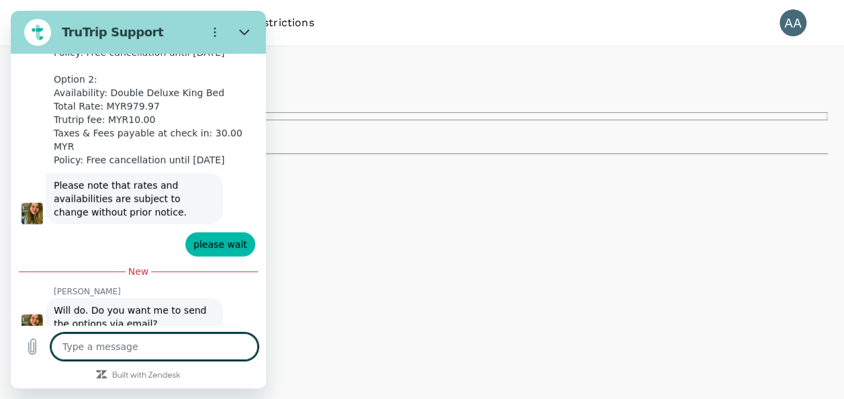
click at [125, 348] on textarea at bounding box center [154, 346] width 207 height 27
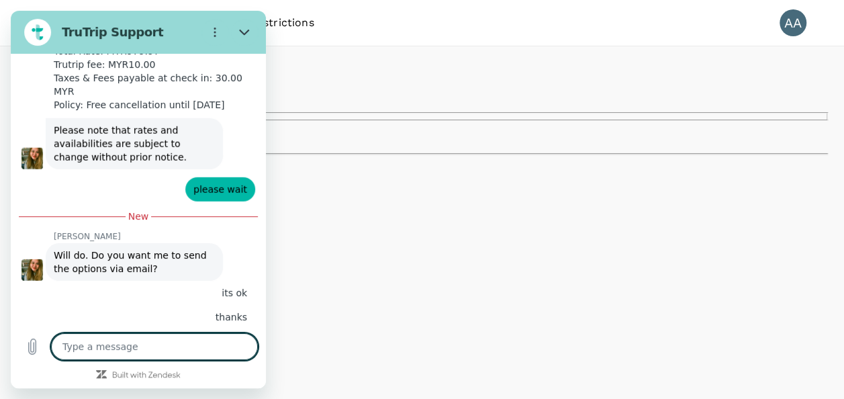
scroll to position [1924, 0]
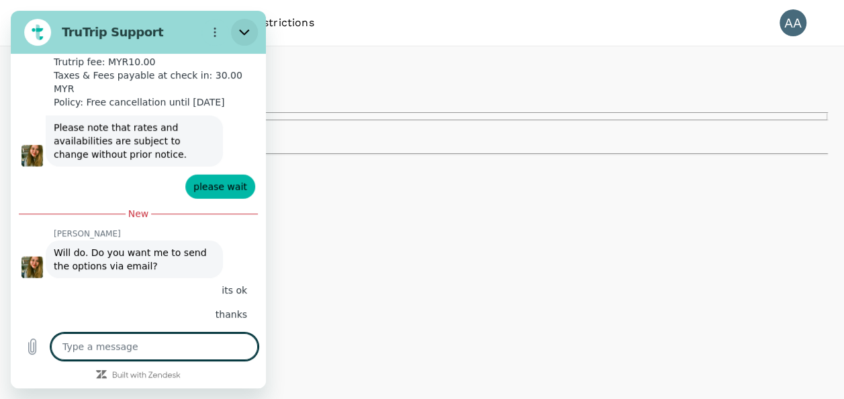
click at [250, 38] on button "Close" at bounding box center [244, 32] width 27 height 27
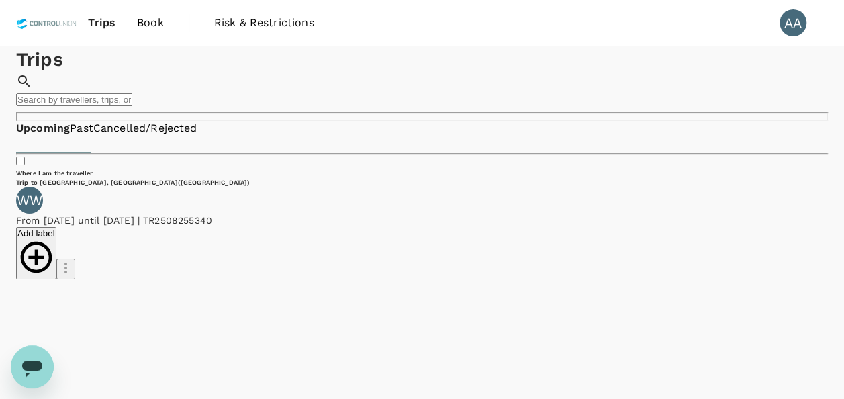
click at [137, 19] on span "Book" at bounding box center [150, 23] width 27 height 16
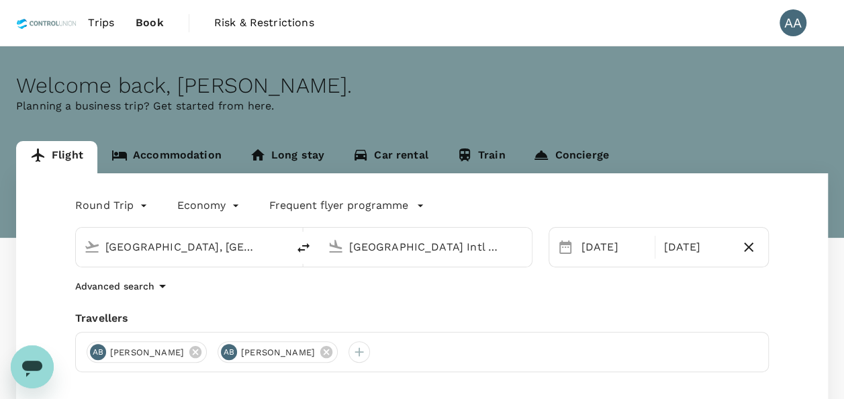
click at [168, 150] on link "Accommodation" at bounding box center [166, 157] width 138 height 32
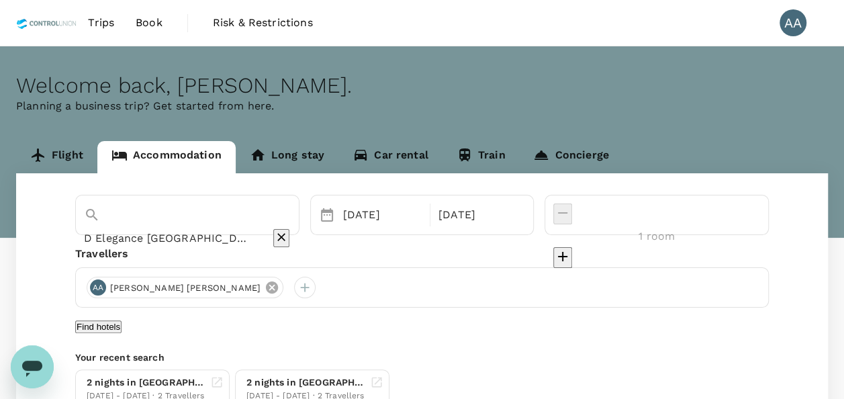
click at [266, 285] on icon at bounding box center [272, 287] width 12 height 12
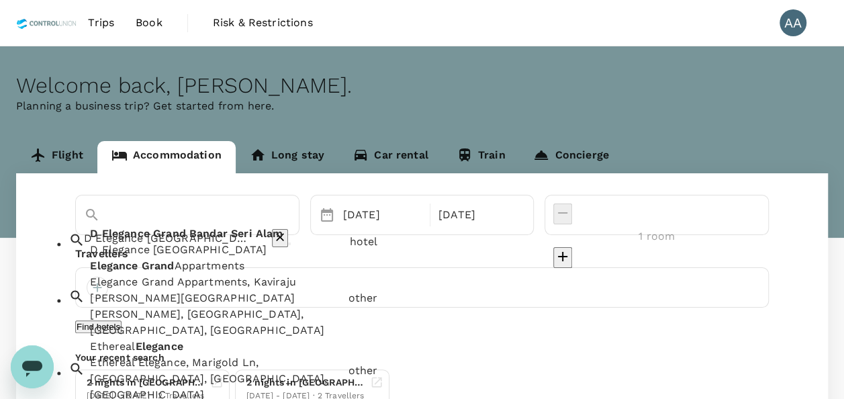
click at [253, 228] on input "D Elegance [GEOGRAPHIC_DATA]" at bounding box center [168, 238] width 169 height 21
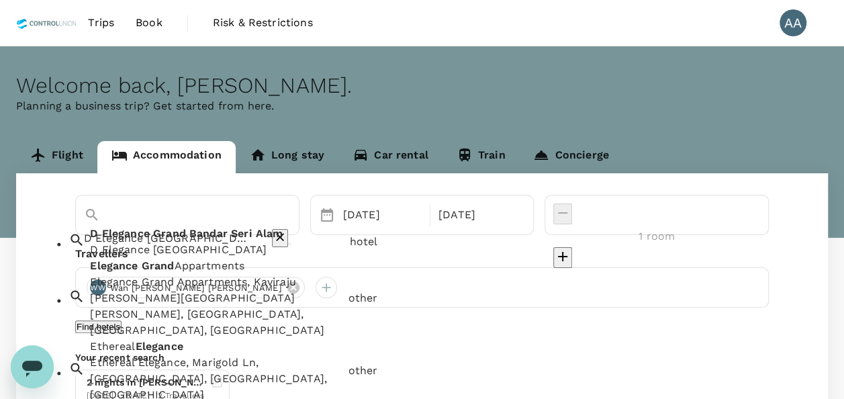
click at [284, 234] on icon "Clear" at bounding box center [280, 238] width 8 height 8
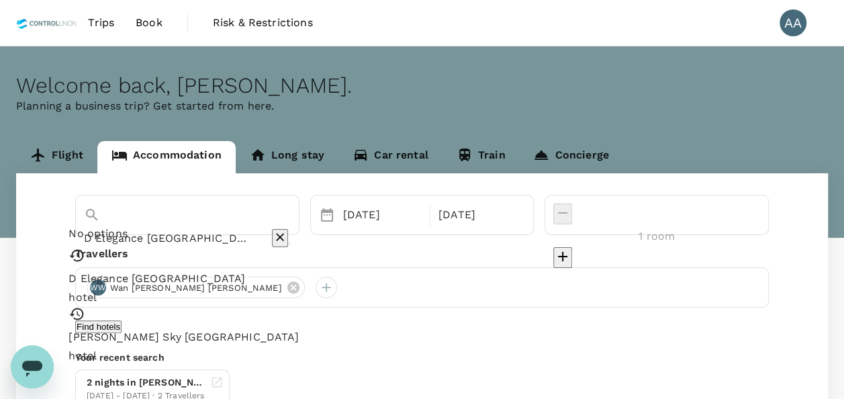
click at [284, 234] on icon "Clear" at bounding box center [280, 238] width 8 height 8
paste input "Amansari"
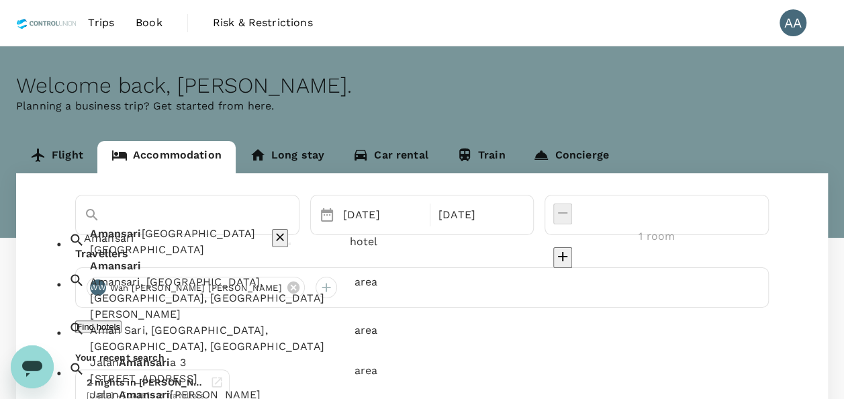
click at [262, 248] on div "[GEOGRAPHIC_DATA] [GEOGRAPHIC_DATA] [GEOGRAPHIC_DATA]" at bounding box center [214, 240] width 259 height 38
drag, startPoint x: 246, startPoint y: 224, endPoint x: 28, endPoint y: 219, distance: 217.5
click at [28, 219] on div "[GEOGRAPHIC_DATA] [GEOGRAPHIC_DATA] [GEOGRAPHIC_DATA] [GEOGRAPHIC_DATA] [GEOGRA…" at bounding box center [422, 301] width 812 height 257
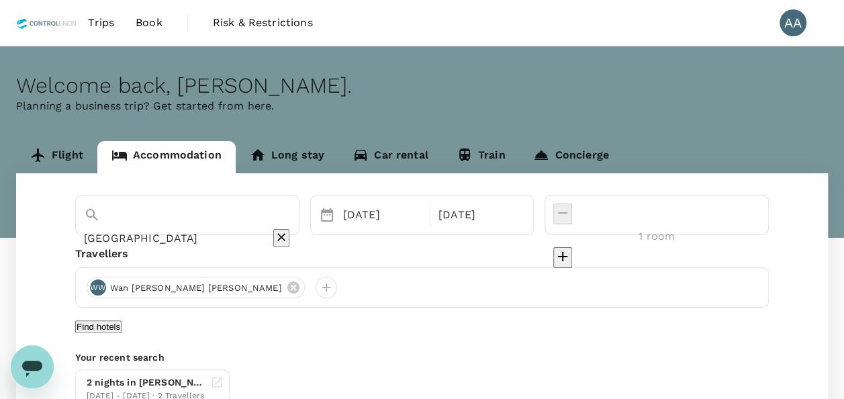
click at [287, 334] on div "Find hotels" at bounding box center [421, 326] width 693 height 16
click at [121, 320] on button "Find hotels" at bounding box center [98, 326] width 46 height 13
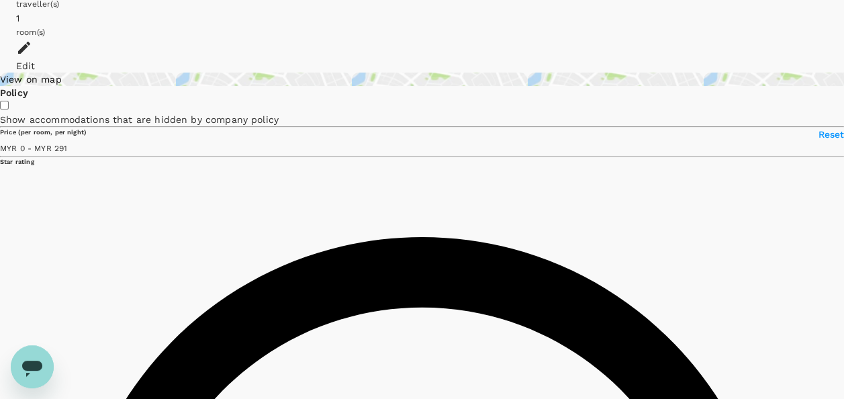
scroll to position [134, 0]
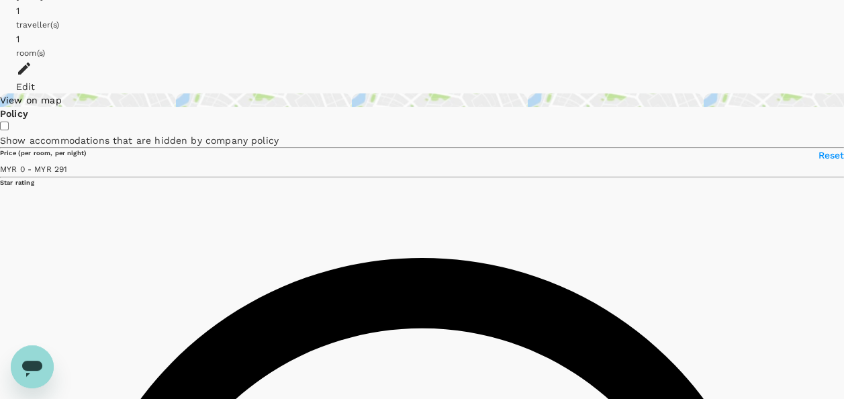
drag, startPoint x: 388, startPoint y: 35, endPoint x: 520, endPoint y: 43, distance: 131.8
copy h6 "[GEOGRAPHIC_DATA]"
click at [40, 379] on div "Open messaging window" at bounding box center [32, 366] width 40 height 40
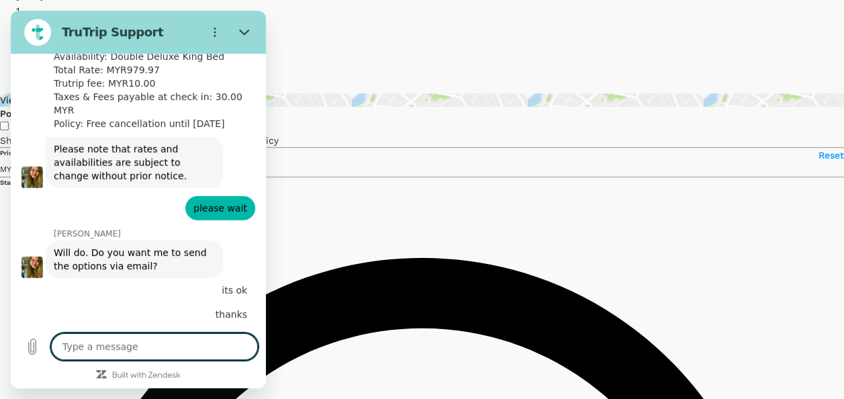
click at [133, 340] on textarea at bounding box center [154, 346] width 207 height 27
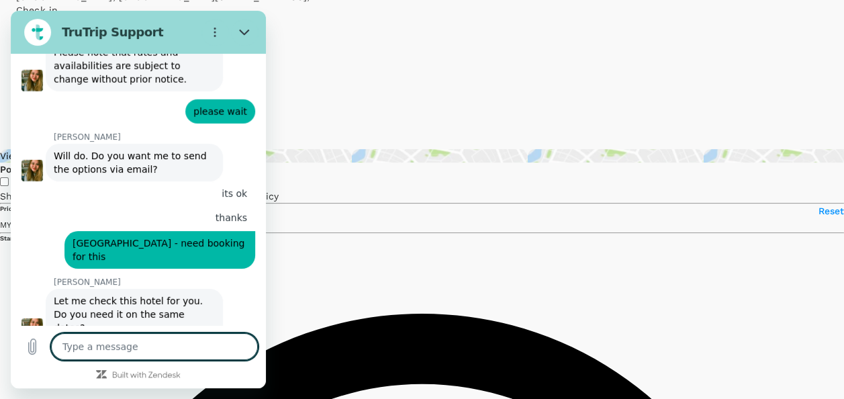
scroll to position [0, 0]
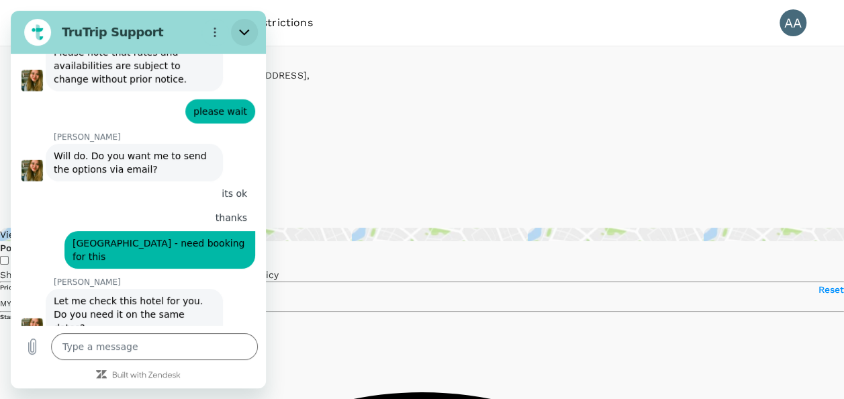
click at [241, 32] on icon "Close" at bounding box center [244, 32] width 11 height 11
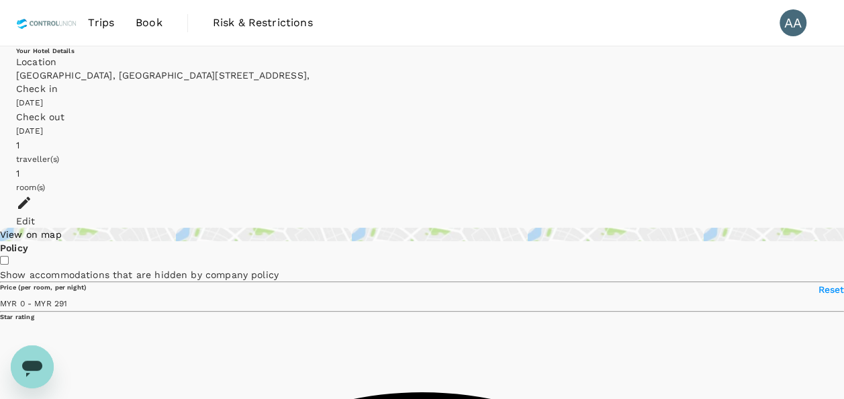
click at [789, 214] on div "Edit" at bounding box center [422, 220] width 812 height 13
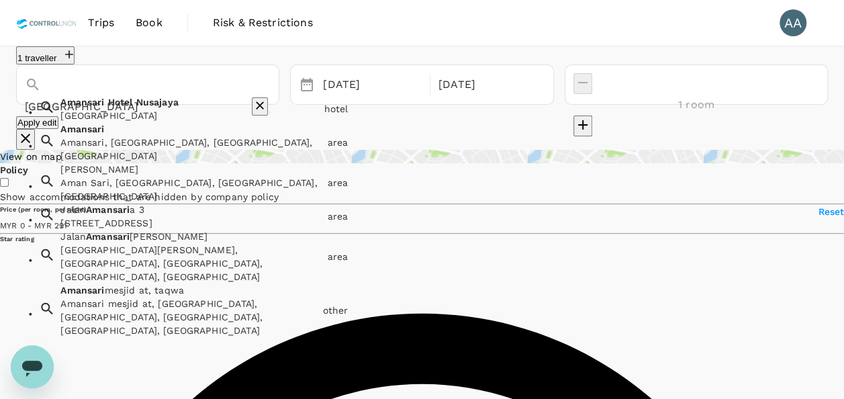
drag, startPoint x: 232, startPoint y: 108, endPoint x: 0, endPoint y: 102, distance: 232.3
paste input "7 [GEOGRAPHIC_DATA]"
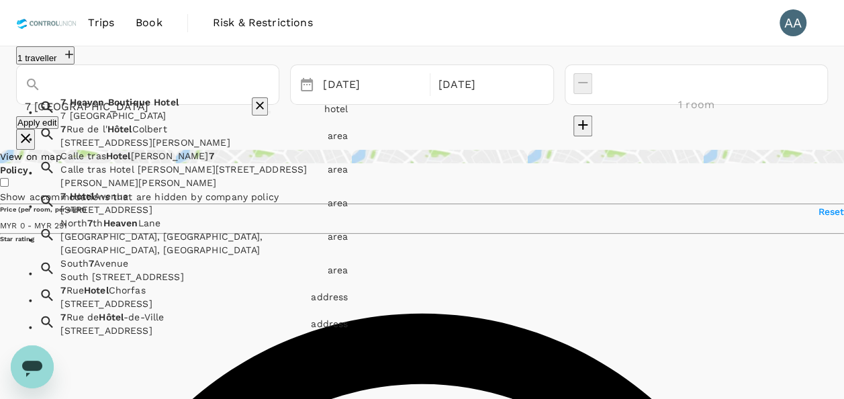
click at [164, 122] on div "7 [GEOGRAPHIC_DATA]" at bounding box center [189, 115] width 258 height 13
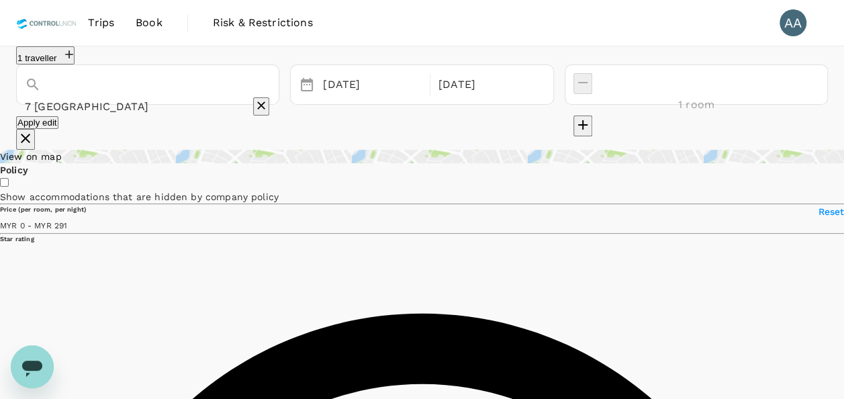
click at [58, 129] on button "Apply edit" at bounding box center [37, 122] width 42 height 13
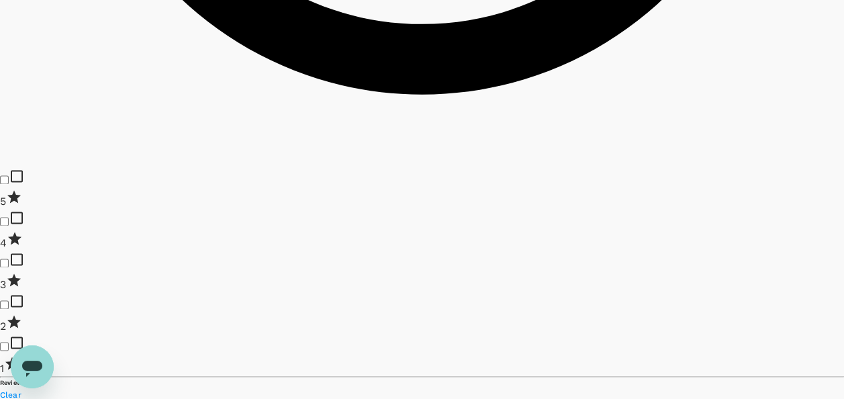
scroll to position [940, 0]
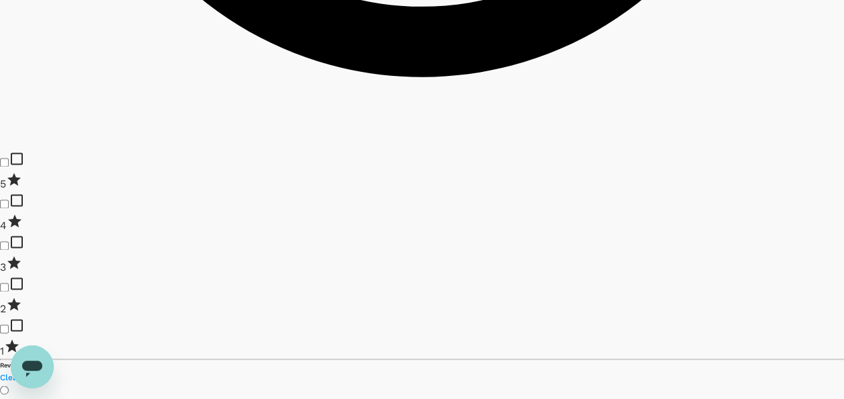
drag, startPoint x: 387, startPoint y: 77, endPoint x: 553, endPoint y: 75, distance: 166.5
copy h6 "[GEOGRAPHIC_DATA]"
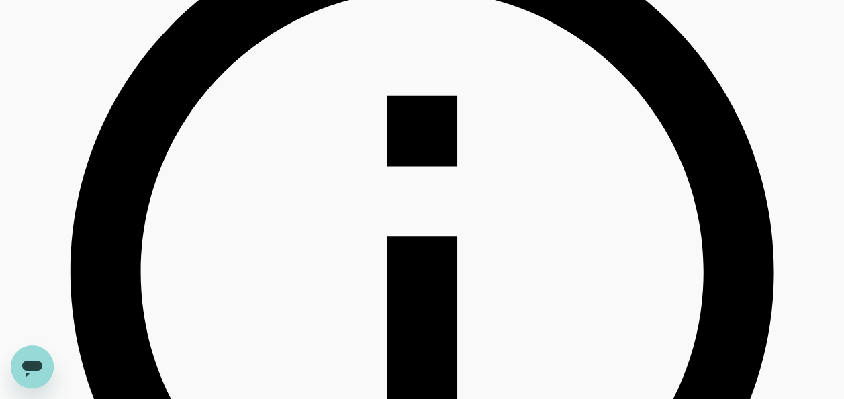
scroll to position [269, 0]
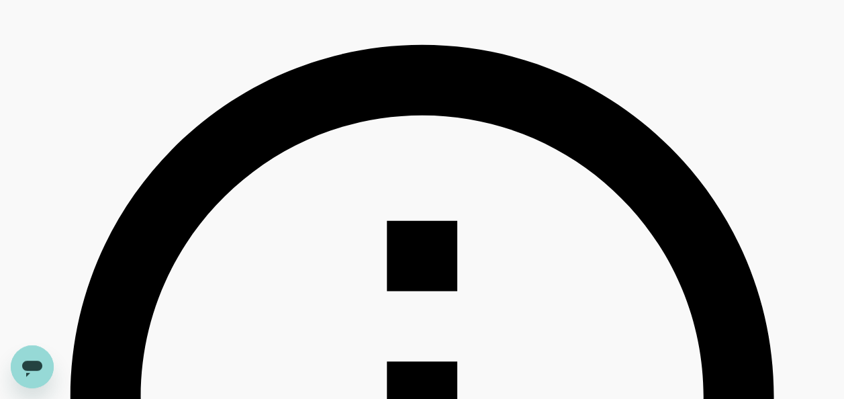
drag, startPoint x: 35, startPoint y: 353, endPoint x: 91, endPoint y: 656, distance: 307.9
click at [35, 353] on div "Open messaging window" at bounding box center [32, 366] width 40 height 40
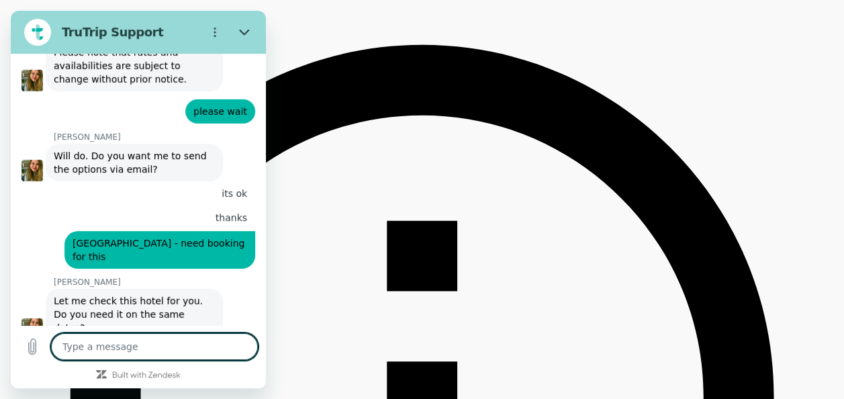
click at [139, 348] on textarea at bounding box center [154, 346] width 207 height 27
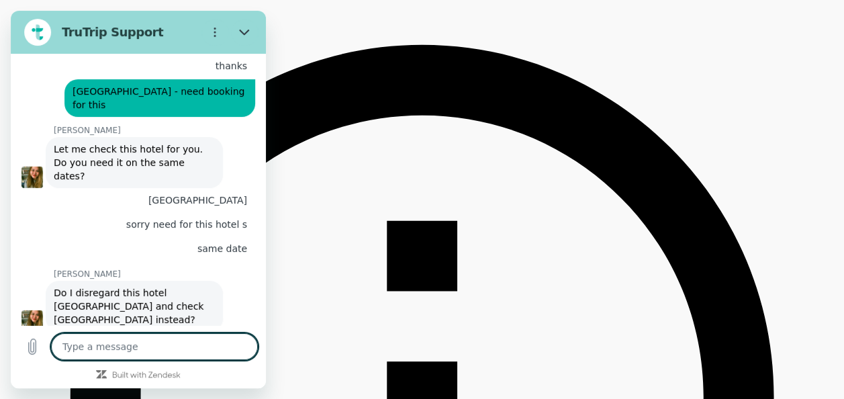
scroll to position [2153, 0]
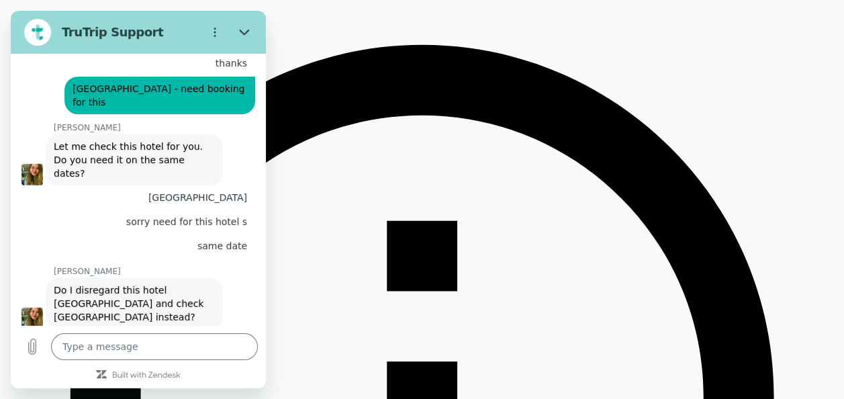
drag, startPoint x: 102, startPoint y: 177, endPoint x: 255, endPoint y: 172, distance: 153.1
click at [255, 172] on div "This chat is recorded using a cloud service and is subject to the terms of our …" at bounding box center [138, 189] width 255 height 271
copy span "[GEOGRAPHIC_DATA]"
click at [156, 346] on textarea at bounding box center [154, 346] width 207 height 27
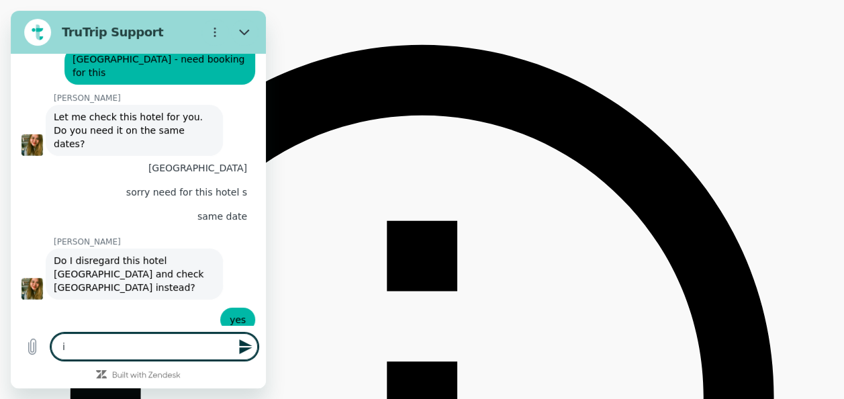
scroll to position [2186, 0]
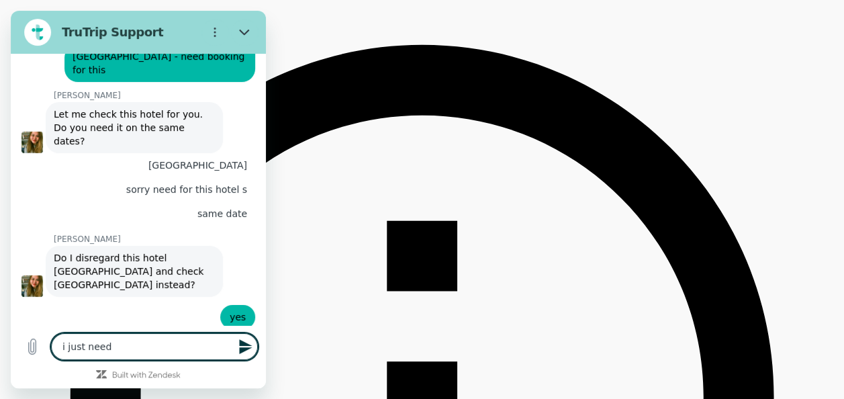
paste textarea "[GEOGRAPHIC_DATA]"
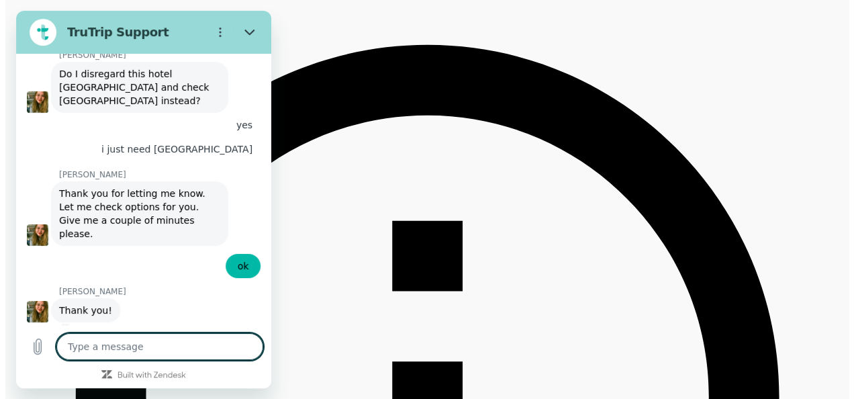
scroll to position [2372, 0]
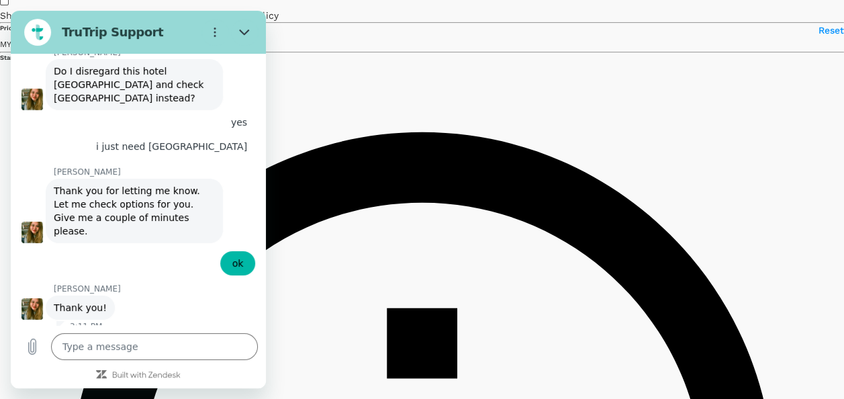
scroll to position [201, 0]
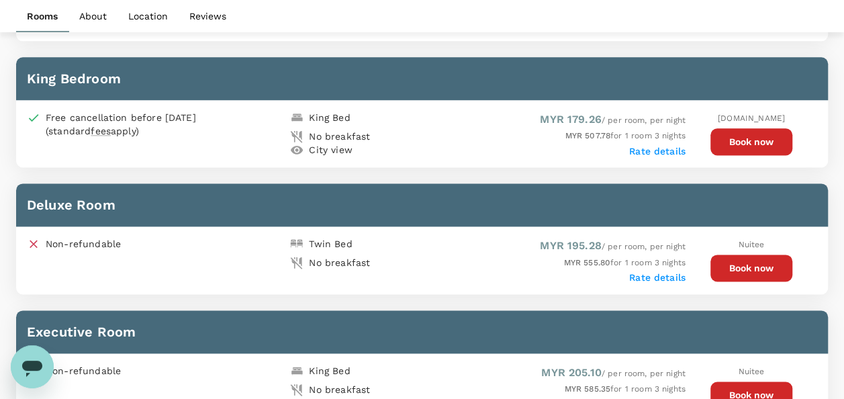
scroll to position [738, 0]
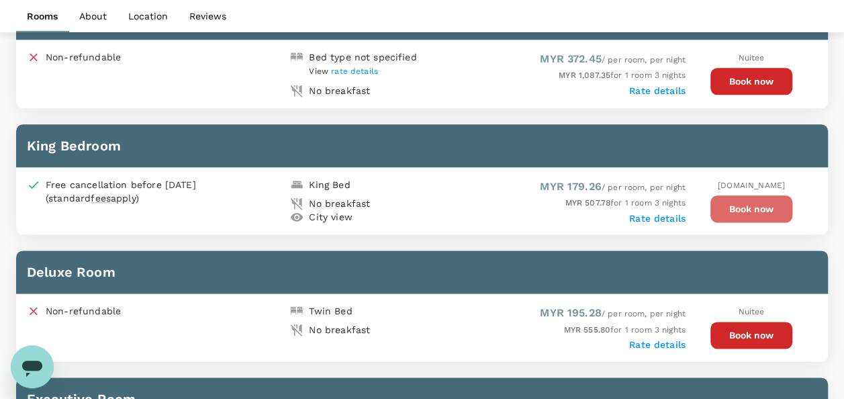
click at [724, 195] on button "Book now" at bounding box center [751, 208] width 82 height 27
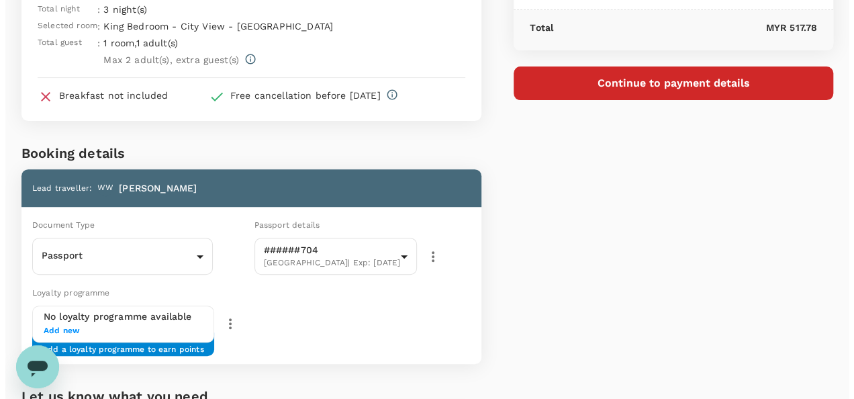
scroll to position [140, 0]
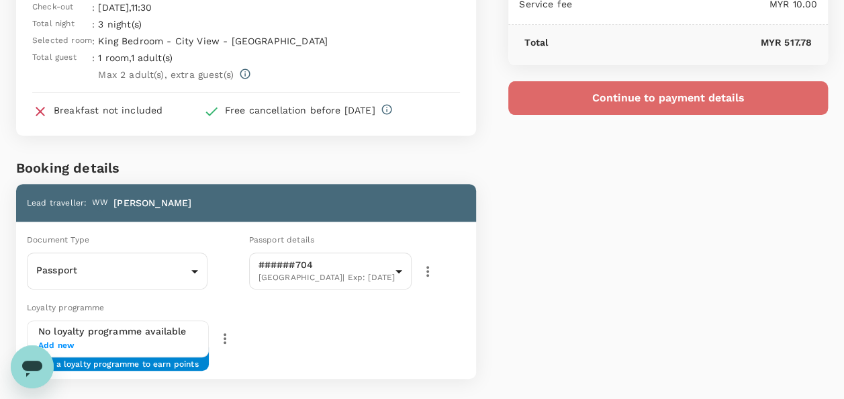
click at [567, 99] on button "Continue to payment details" at bounding box center [668, 98] width 320 height 34
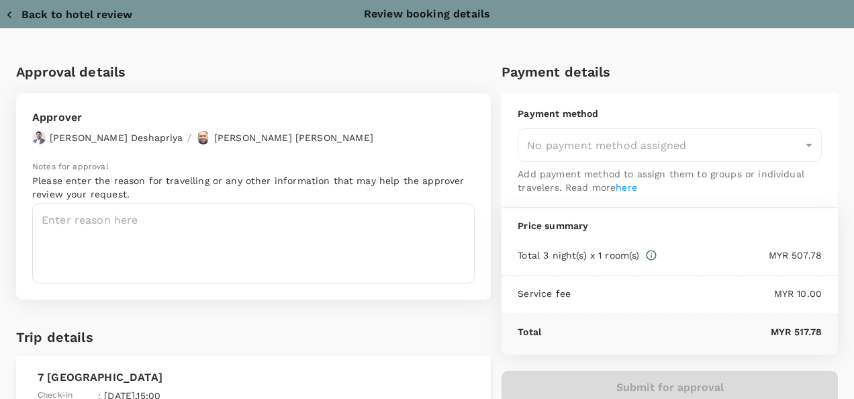
type input "9e254831-a140-43d4-90d9-f4bdc71b84d3"
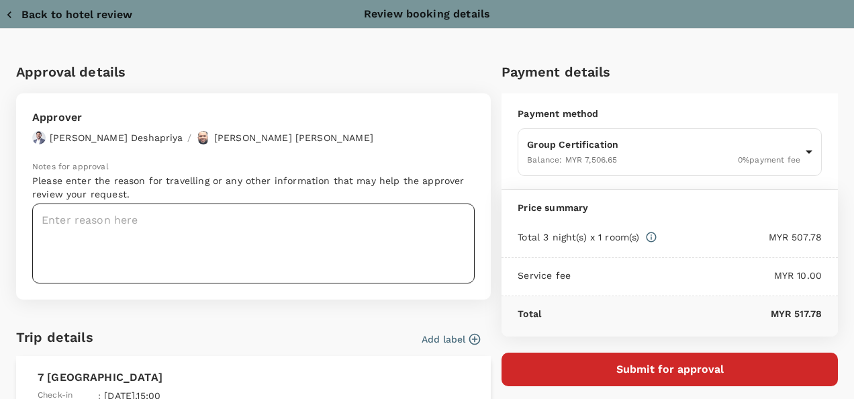
drag, startPoint x: 138, startPoint y: 238, endPoint x: 132, endPoint y: 244, distance: 9.5
click at [138, 238] on textarea at bounding box center [253, 243] width 442 height 80
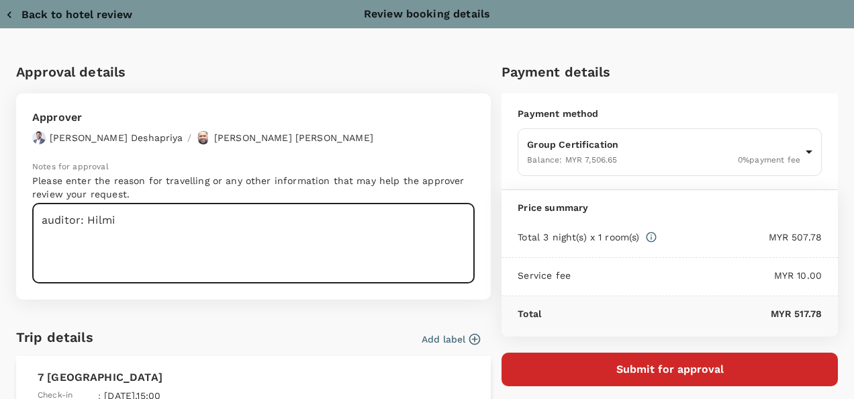
click at [48, 224] on textarea "auditor: Hilmi" at bounding box center [253, 243] width 442 height 80
click at [132, 219] on textarea "Auditor: Hilmi" at bounding box center [253, 243] width 442 height 80
click at [79, 244] on textarea "Auditor: Hilmi" at bounding box center [253, 243] width 442 height 80
paste textarea "PRJ871526 HENG HIAP INDUSTRIES SDN BHD - OBP Renewal"
drag, startPoint x: 401, startPoint y: 239, endPoint x: 131, endPoint y: 239, distance: 270.5
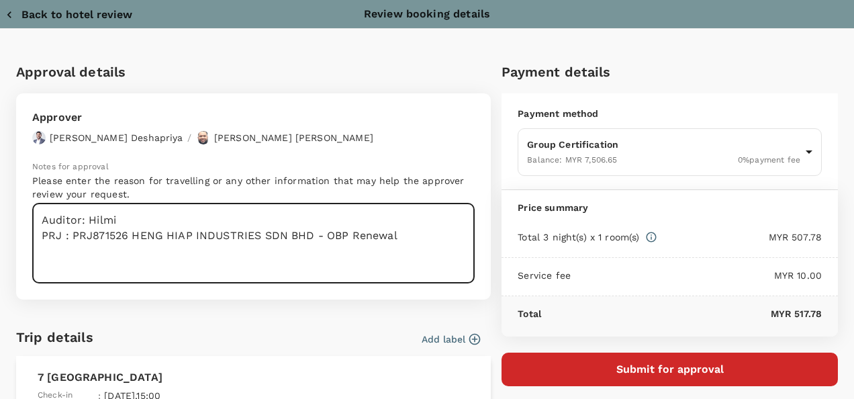
click at [131, 239] on textarea "Auditor: Hilmi PRJ : PRJ871526 HENG HIAP INDUSTRIES SDN BHD - OBP Renewal" at bounding box center [253, 243] width 442 height 80
paste textarea "PRJ871526 HENG HIAP INDUSTRIES SDN BHD - OBP Renewal"
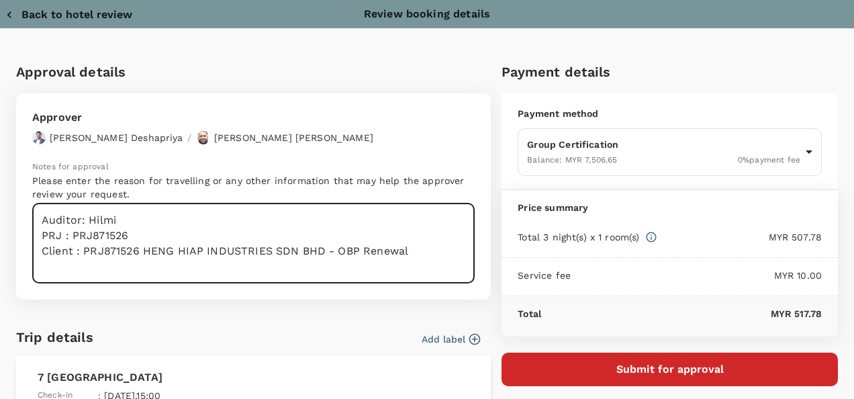
drag, startPoint x: 144, startPoint y: 250, endPoint x: 84, endPoint y: 248, distance: 59.8
click at [84, 248] on textarea "Auditor: Hilmi PRJ : PRJ871526 Client : PRJ871526 HENG HIAP INDUSTRIES SDN BHD …" at bounding box center [253, 243] width 442 height 80
drag, startPoint x: 361, startPoint y: 253, endPoint x: 264, endPoint y: 255, distance: 96.7
click at [264, 255] on textarea "Auditor: Hilmi PRJ : PRJ871526 Client :HENG HIAP INDUSTRIES SDN BHD - OBP Renew…" at bounding box center [253, 243] width 442 height 80
click at [56, 270] on textarea "Auditor: Hilmi PRJ : PRJ871526 Client :HENG HIAP INDUSTRIES SDN BHD" at bounding box center [253, 243] width 442 height 80
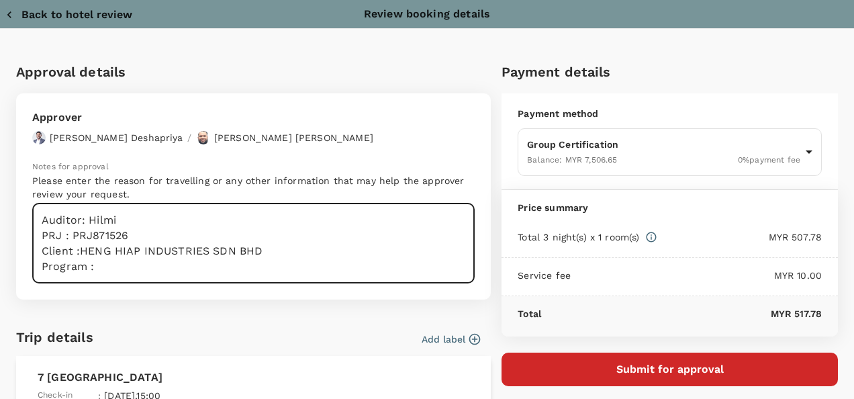
paste textarea "- OBP Renewal"
click at [97, 265] on textarea "Auditor: Hilmi PRJ : PRJ871526 Client :HENG HIAP INDUSTRIES SDN BHD Program : -…" at bounding box center [253, 243] width 442 height 80
click at [179, 263] on textarea "Auditor: Hilmi PRJ : PRJ871526 Client :HENG HIAP INDUSTRIES SDN BHD Program : O…" at bounding box center [253, 243] width 442 height 80
click at [190, 264] on textarea "Auditor: Hilmi PRJ: PRJ871526 Client: HENG HIAP INDUSTRIES SDN BHD Program: OBP…" at bounding box center [253, 243] width 442 height 80
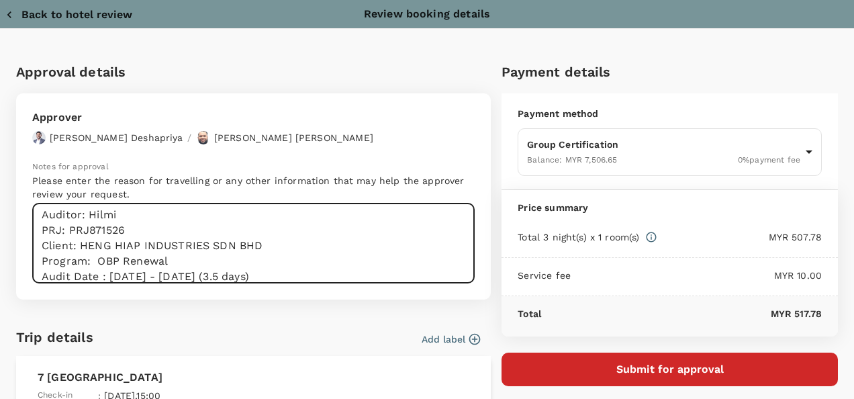
scroll to position [20, 0]
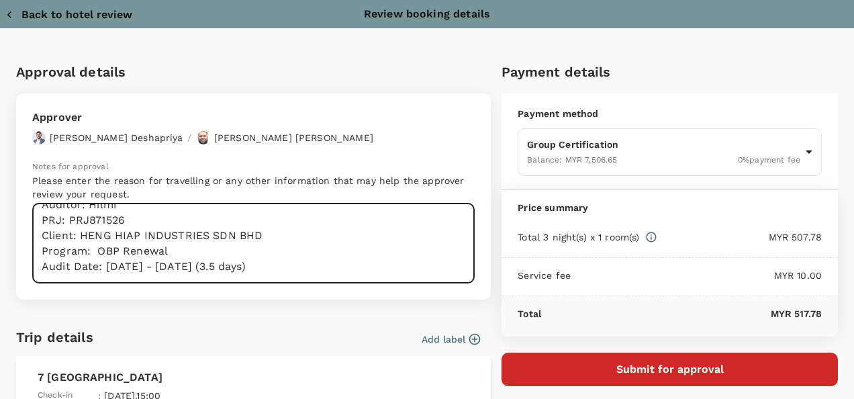
click at [321, 270] on textarea "Auditor: Hilmi PRJ: PRJ871526 Client: HENG HIAP INDUSTRIES SDN BHD Program: OBP…" at bounding box center [253, 243] width 442 height 80
click at [314, 262] on textarea "Auditor: Hilmi PRJ: PRJ871526 Client: HENG HIAP INDUSTRIES SDN BHD Program: OBP…" at bounding box center [253, 243] width 442 height 80
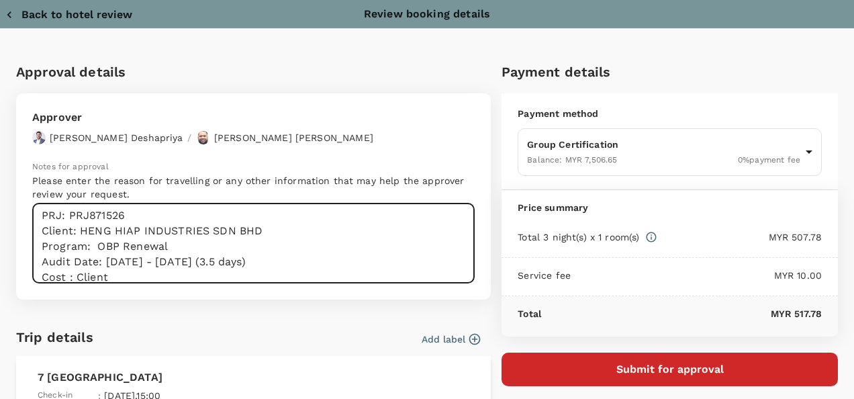
type textarea "Auditor: Hilmi PRJ: PRJ871526 Client: HENG HIAP INDUSTRIES SDN BHD Program: OBP…"
click at [759, 371] on button "Submit for approval" at bounding box center [669, 369] width 336 height 34
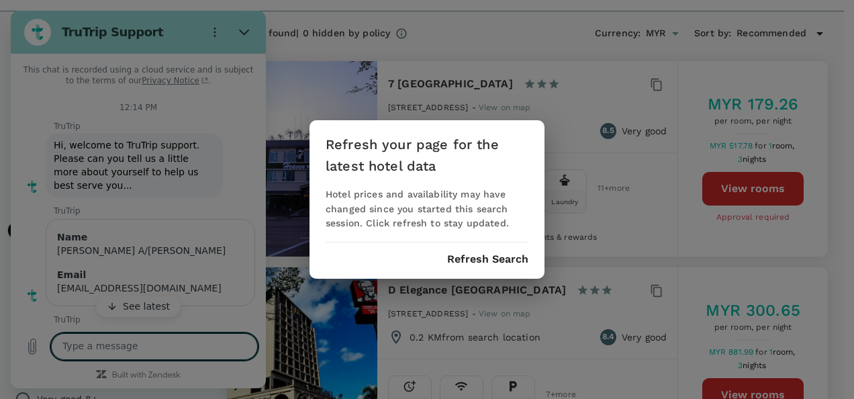
scroll to position [2766, 0]
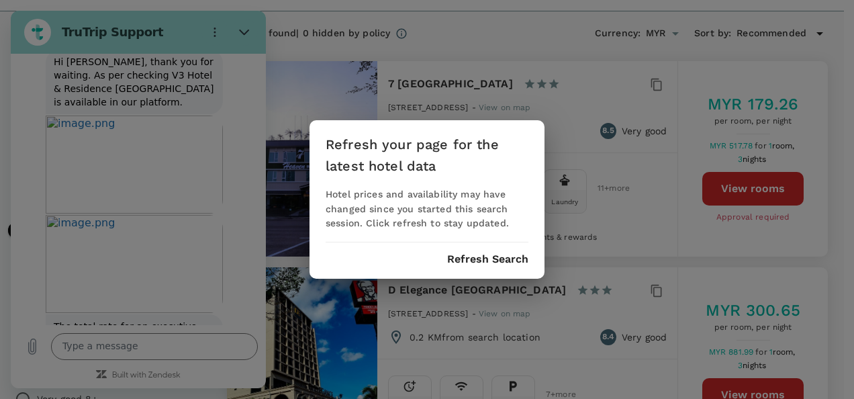
click at [481, 260] on button "Refresh Search" at bounding box center [487, 259] width 81 height 12
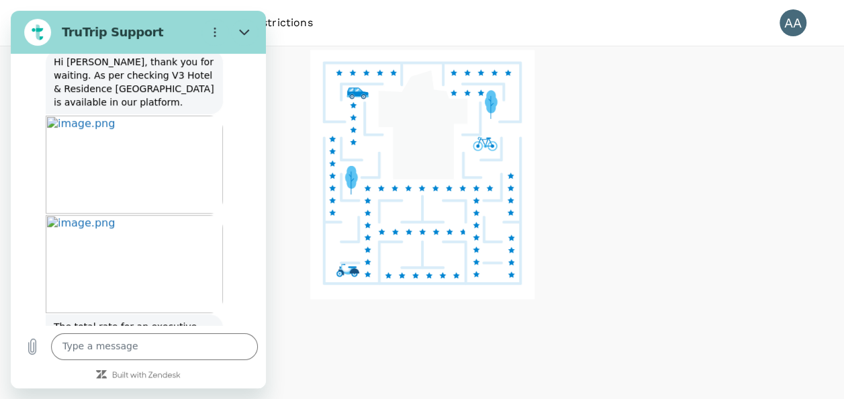
scroll to position [2872, 0]
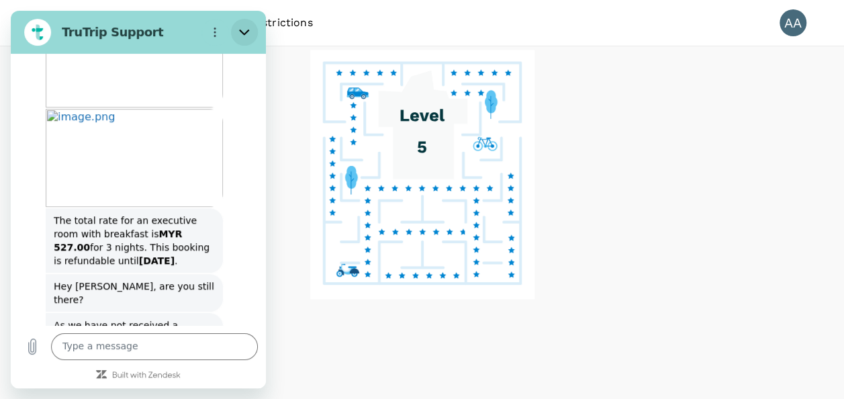
click at [242, 27] on icon "Close" at bounding box center [244, 32] width 11 height 11
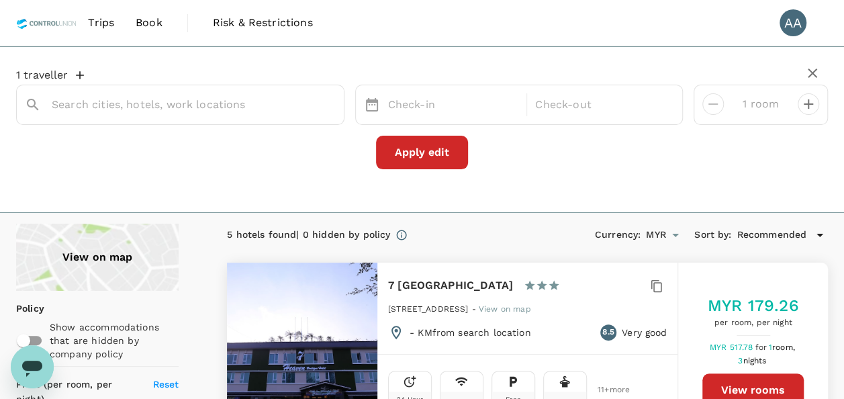
type input "7 [GEOGRAPHIC_DATA]"
